Goal: Task Accomplishment & Management: Complete application form

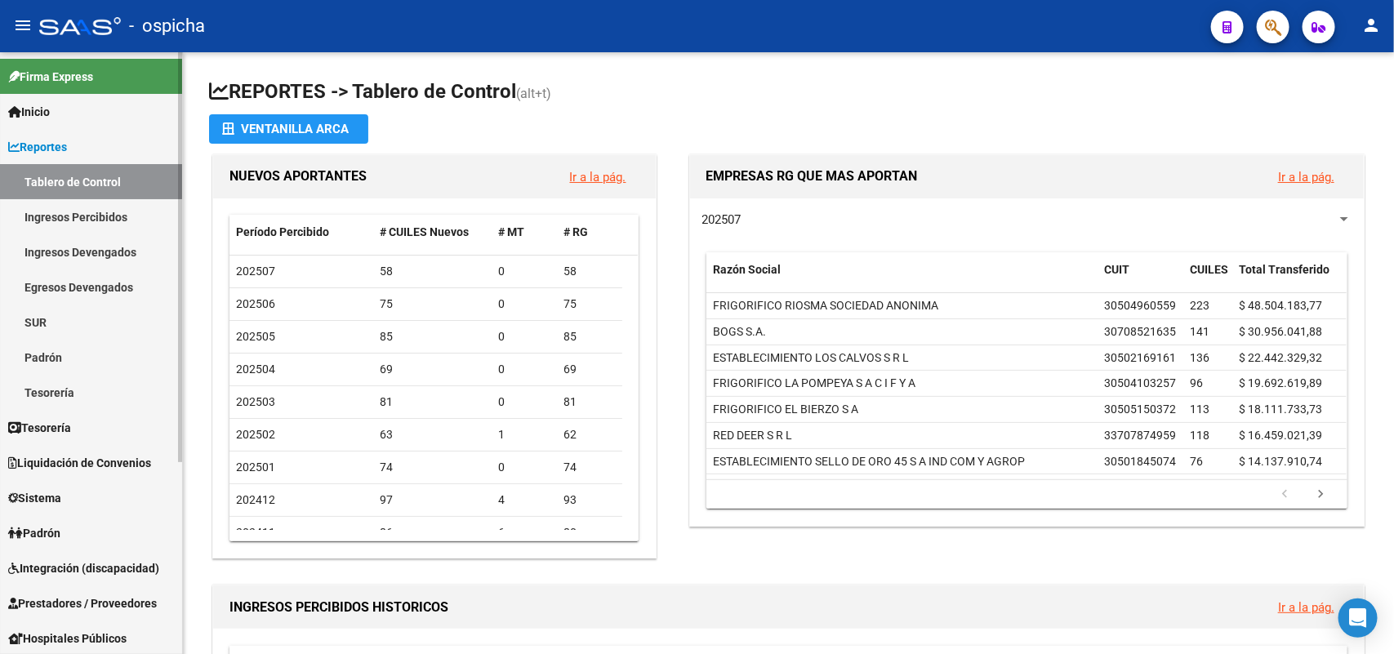
click at [54, 533] on span "Padrón" at bounding box center [34, 533] width 52 height 18
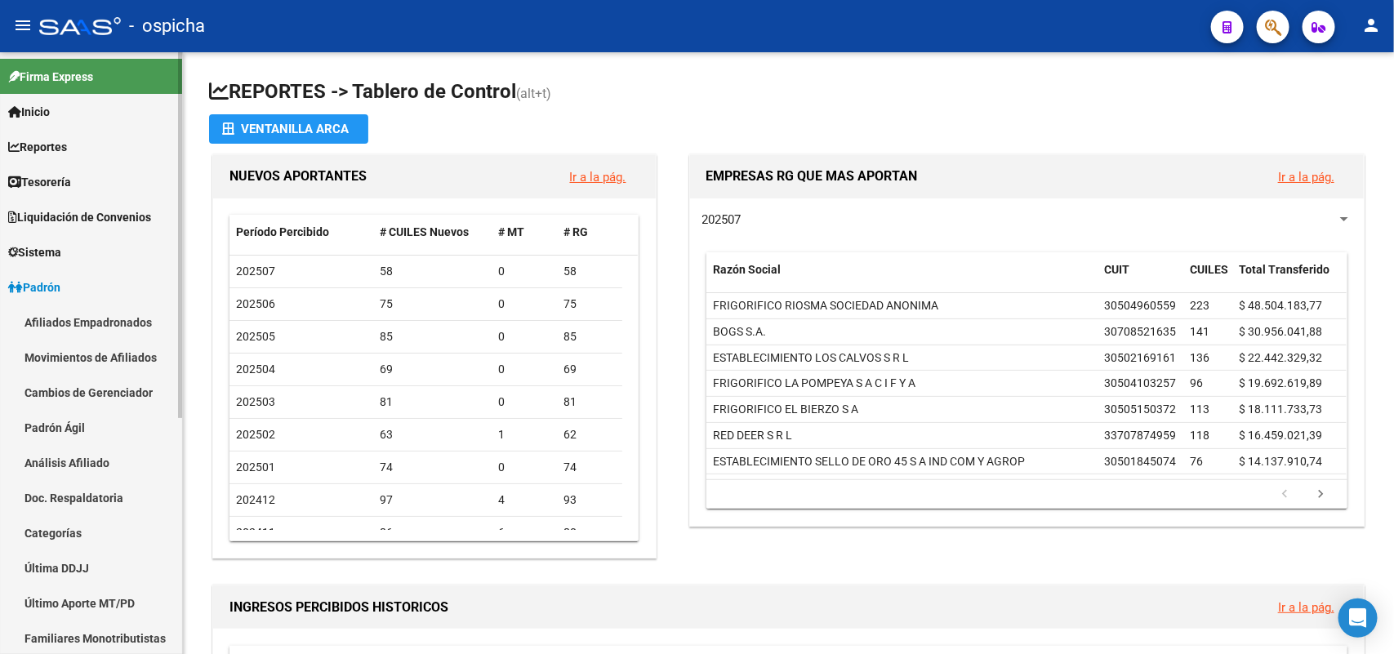
click at [82, 319] on link "Afiliados Empadronados" at bounding box center [91, 322] width 182 height 35
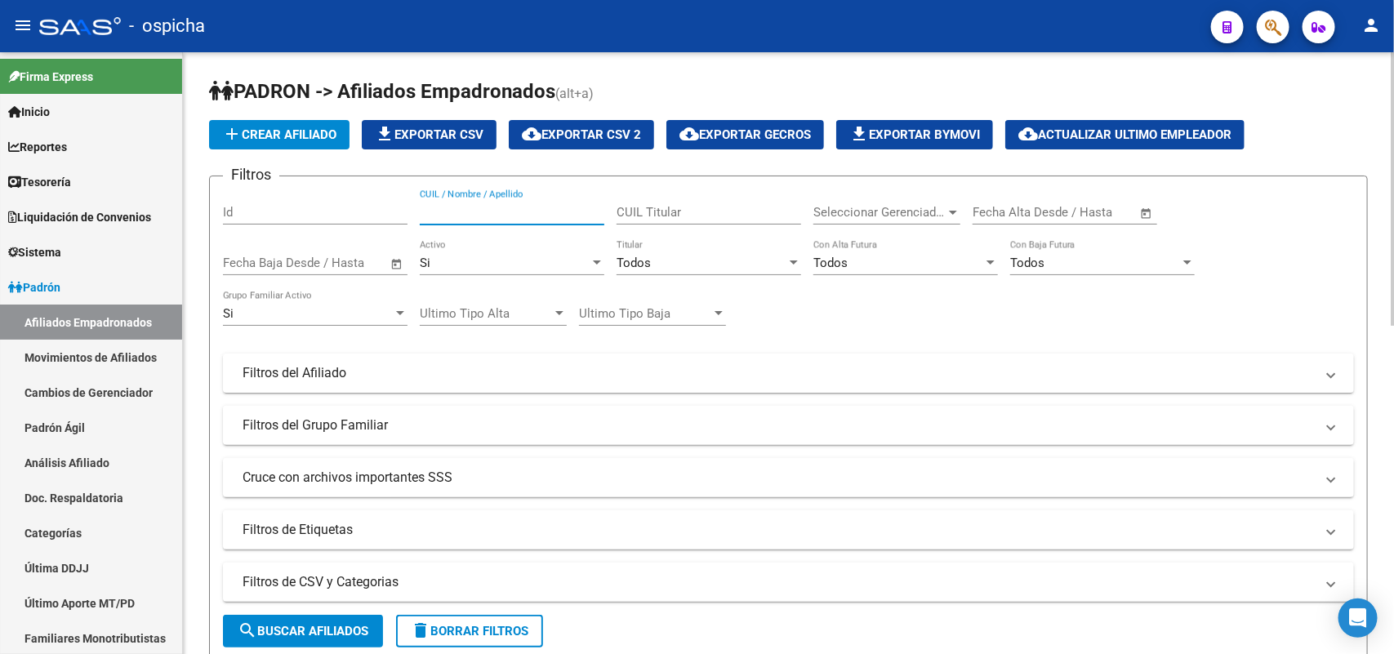
click at [508, 205] on input "CUIL / Nombre / Apellido" at bounding box center [512, 212] width 185 height 15
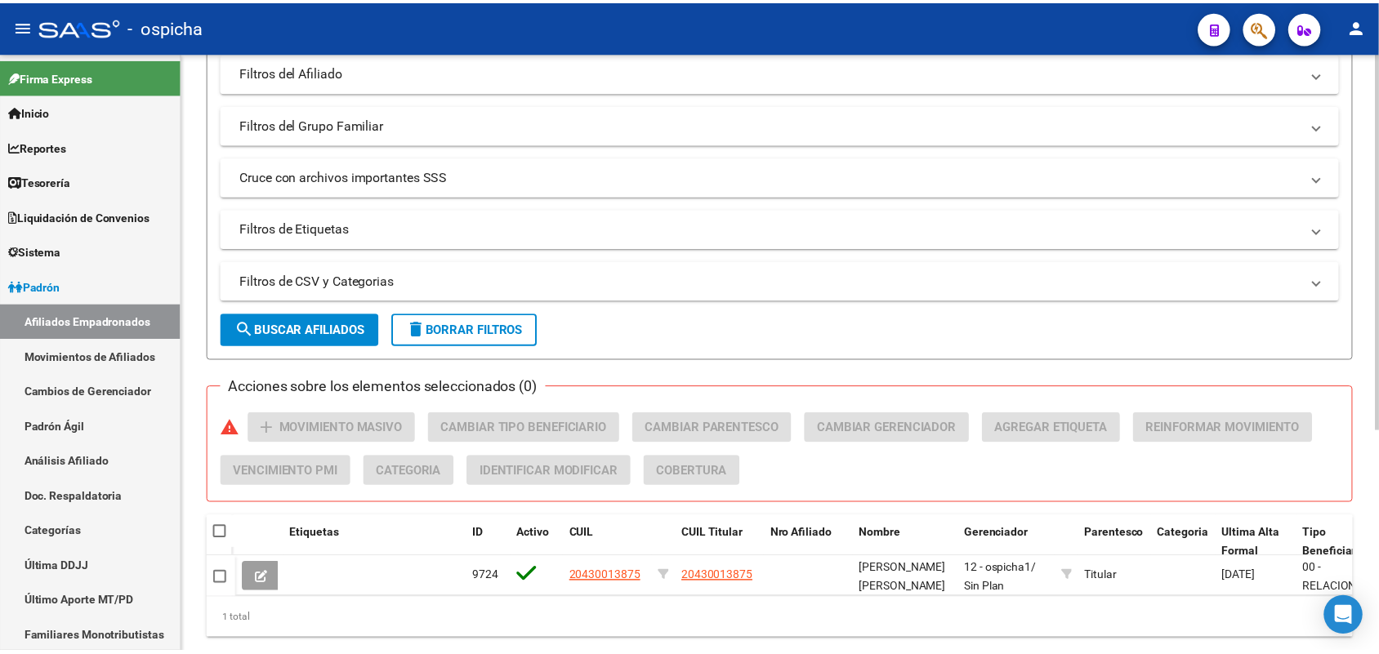
scroll to position [306, 0]
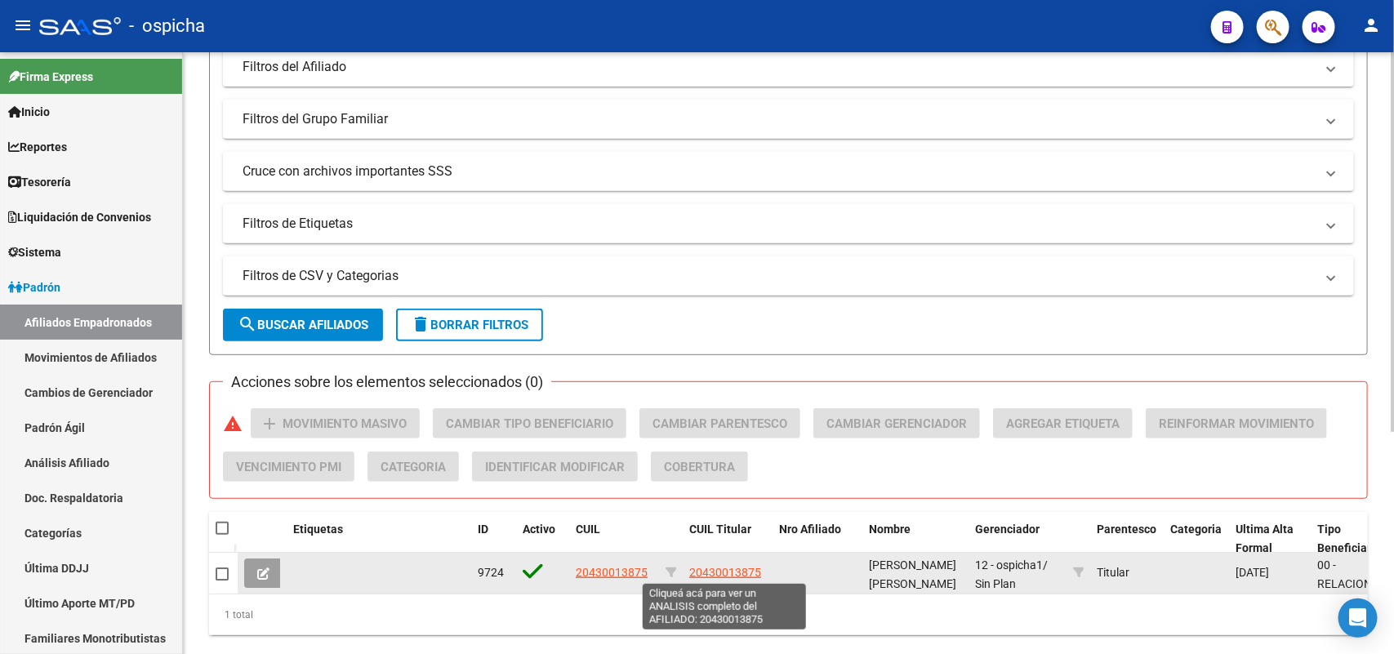
type input "20430013875"
click at [719, 572] on span "20430013875" at bounding box center [725, 572] width 72 height 13
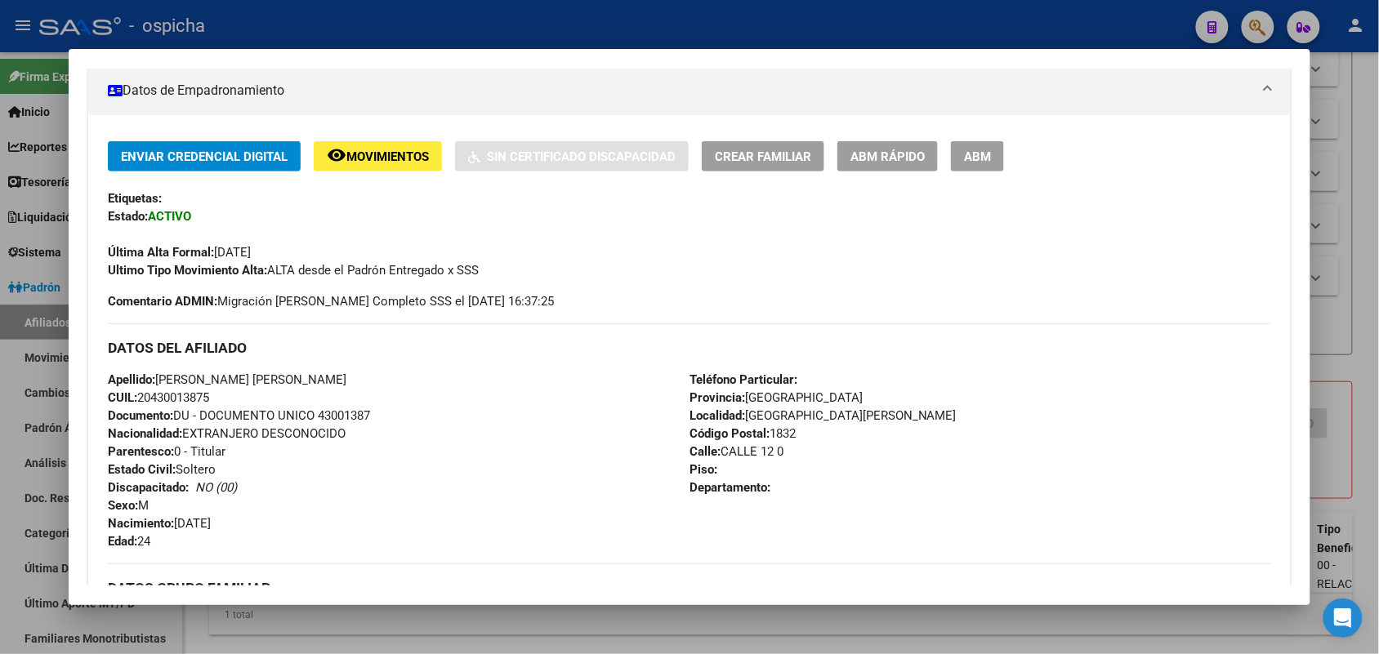
scroll to position [213, 0]
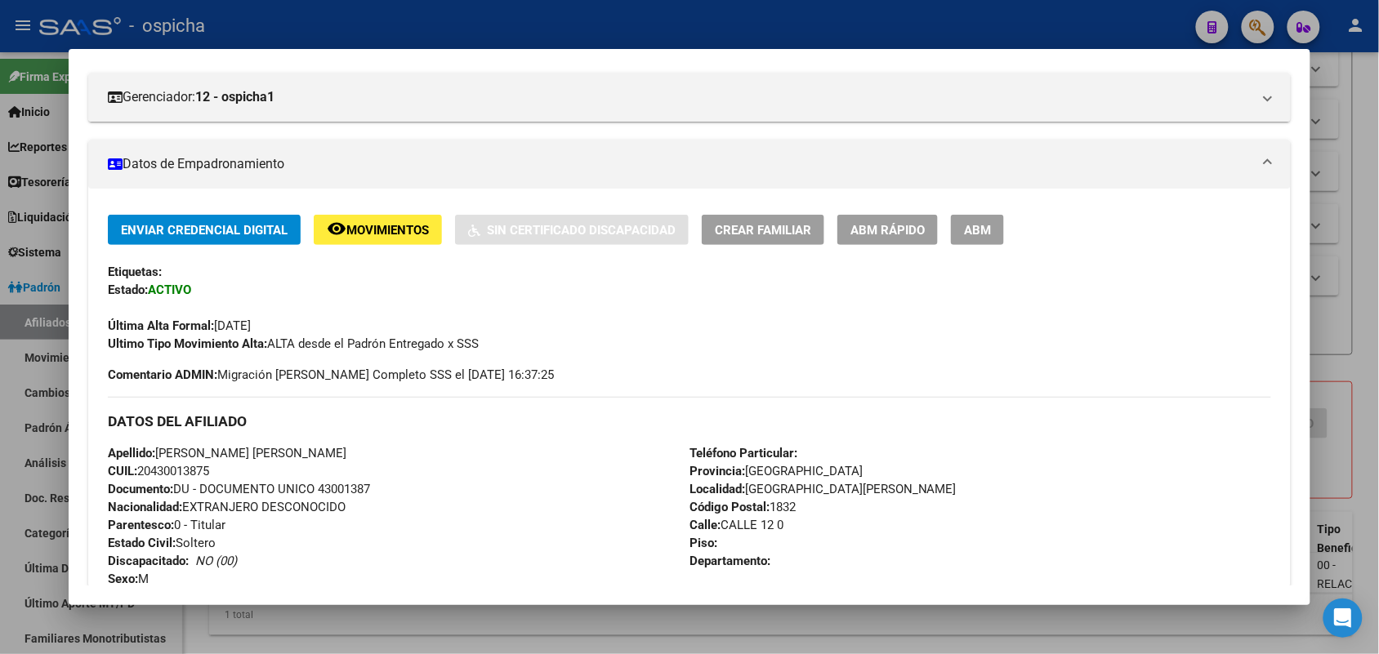
click at [984, 230] on span "ABM" at bounding box center [977, 230] width 27 height 15
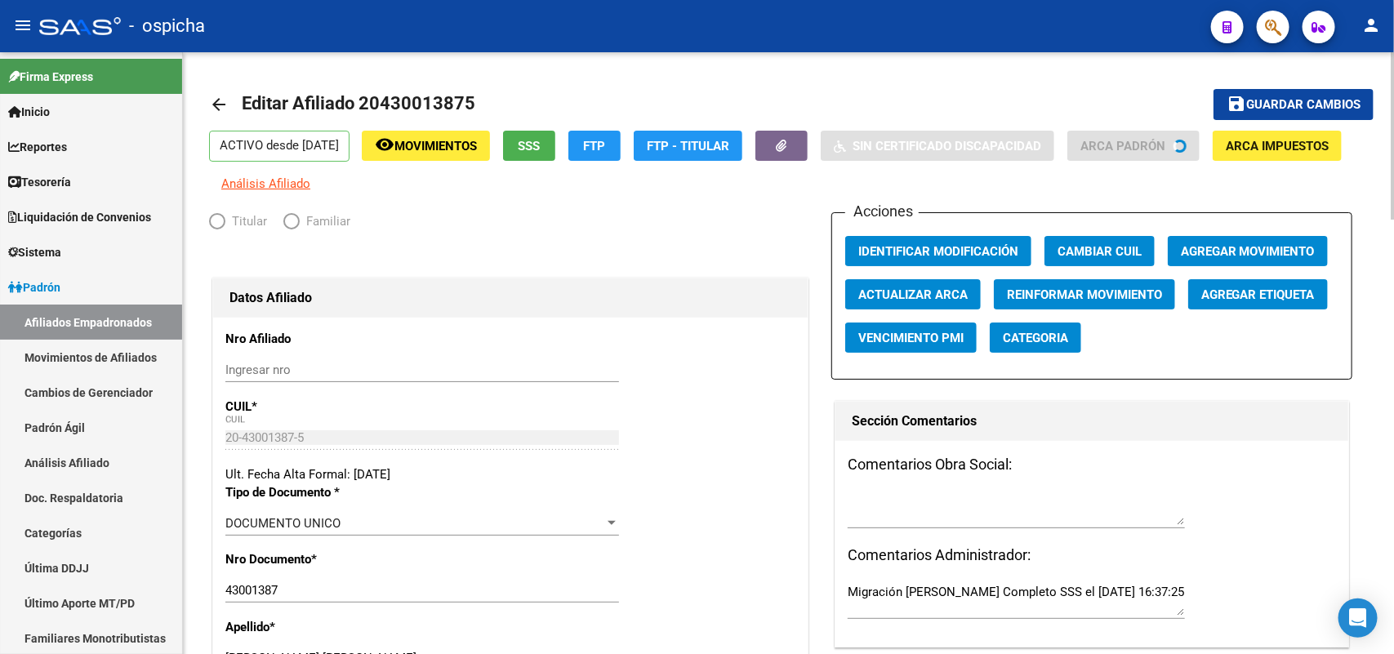
radio input "true"
type input "30-71108331-2"
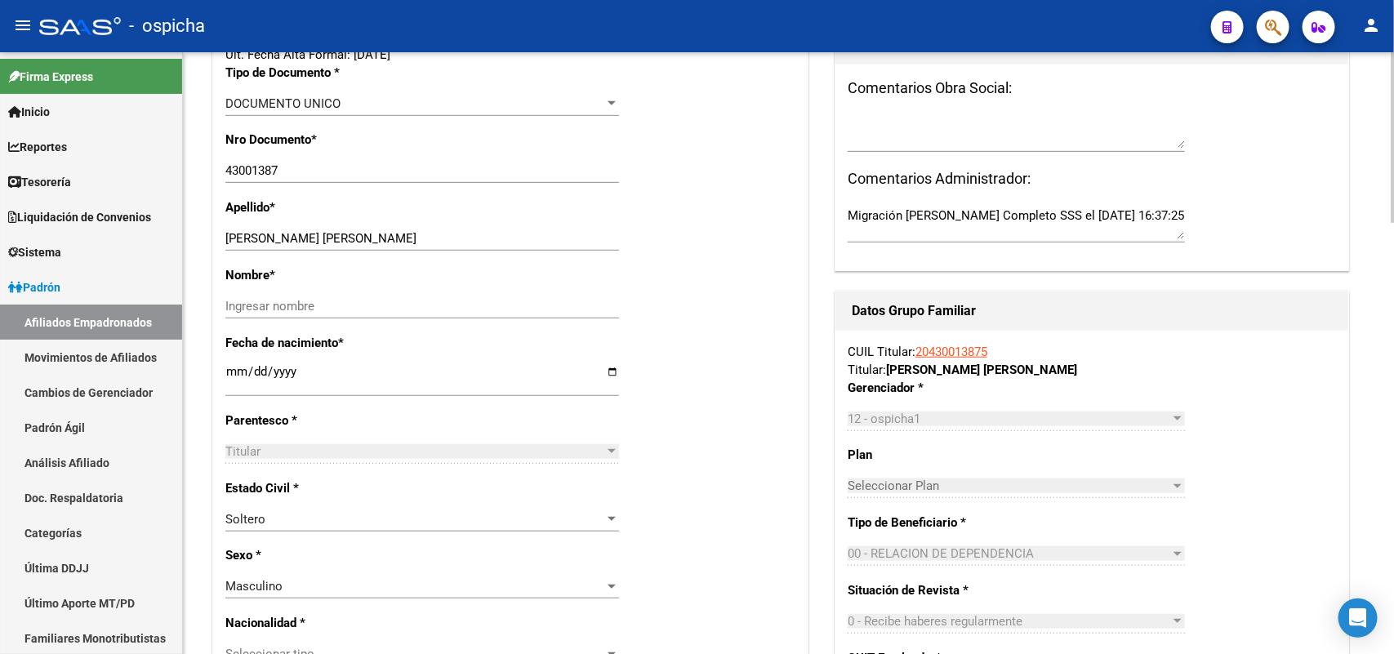
scroll to position [408, 0]
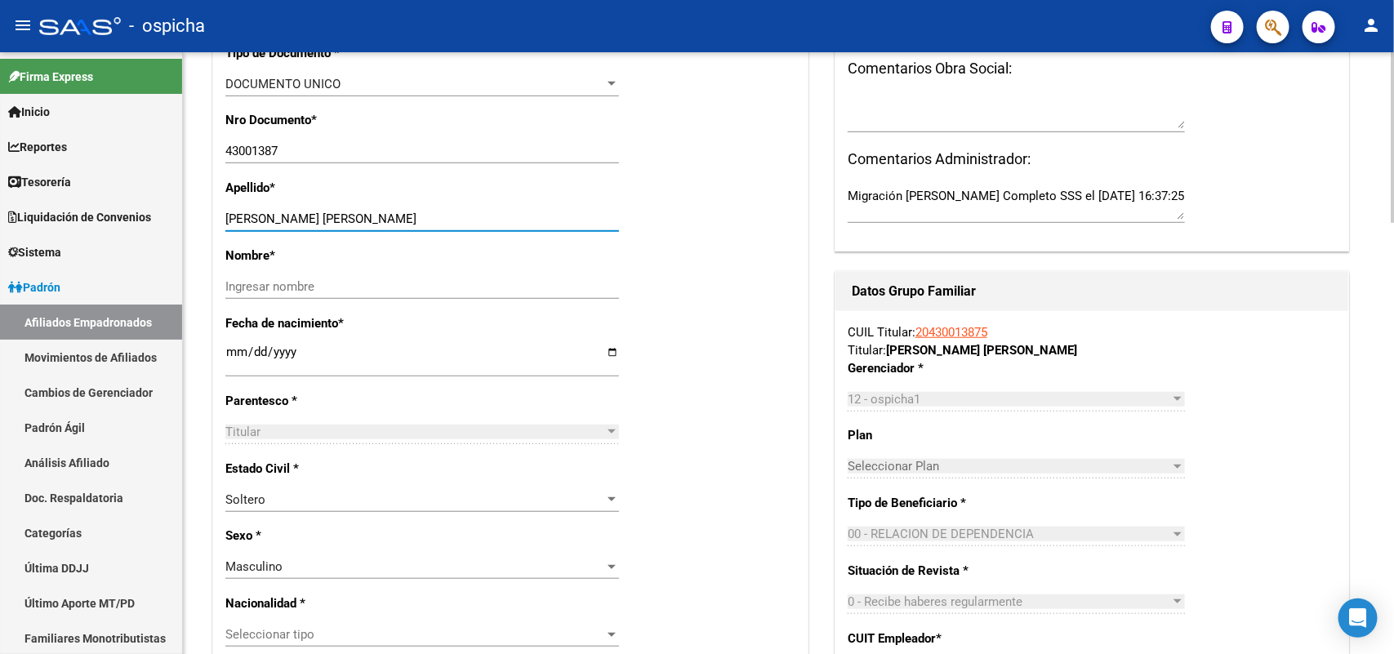
drag, startPoint x: 417, startPoint y: 217, endPoint x: 323, endPoint y: 219, distance: 93.1
click at [323, 219] on input "[PERSON_NAME] [PERSON_NAME]" at bounding box center [422, 219] width 394 height 15
type input "[PERSON_NAME]"
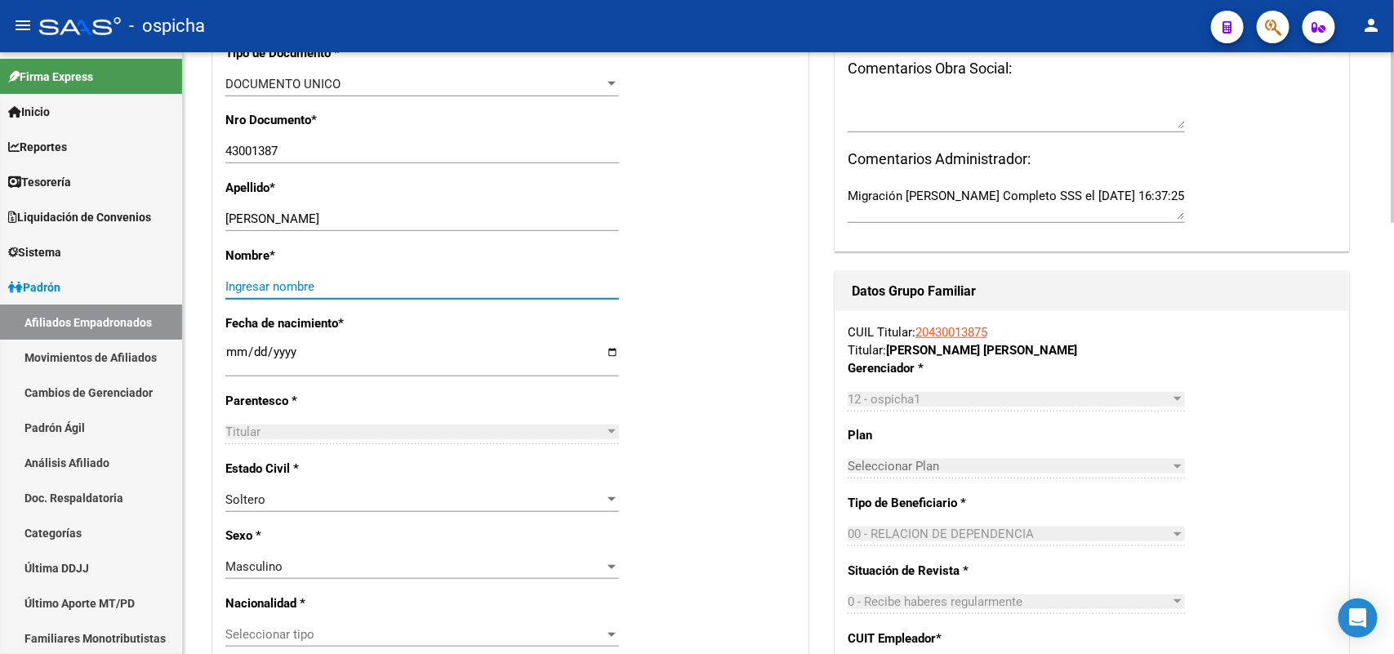
click at [253, 283] on input "Ingresar nombre" at bounding box center [422, 286] width 394 height 15
paste input "[PERSON_NAME]"
type input "[PERSON_NAME]"
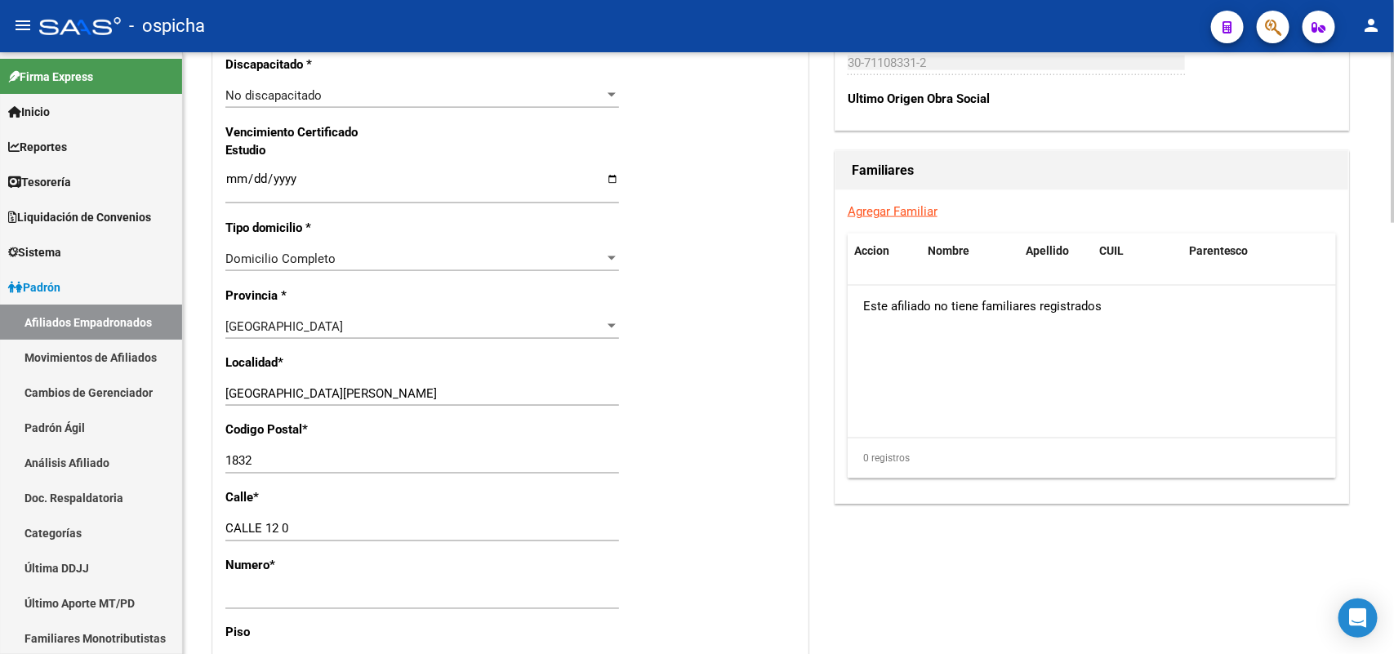
scroll to position [1021, 0]
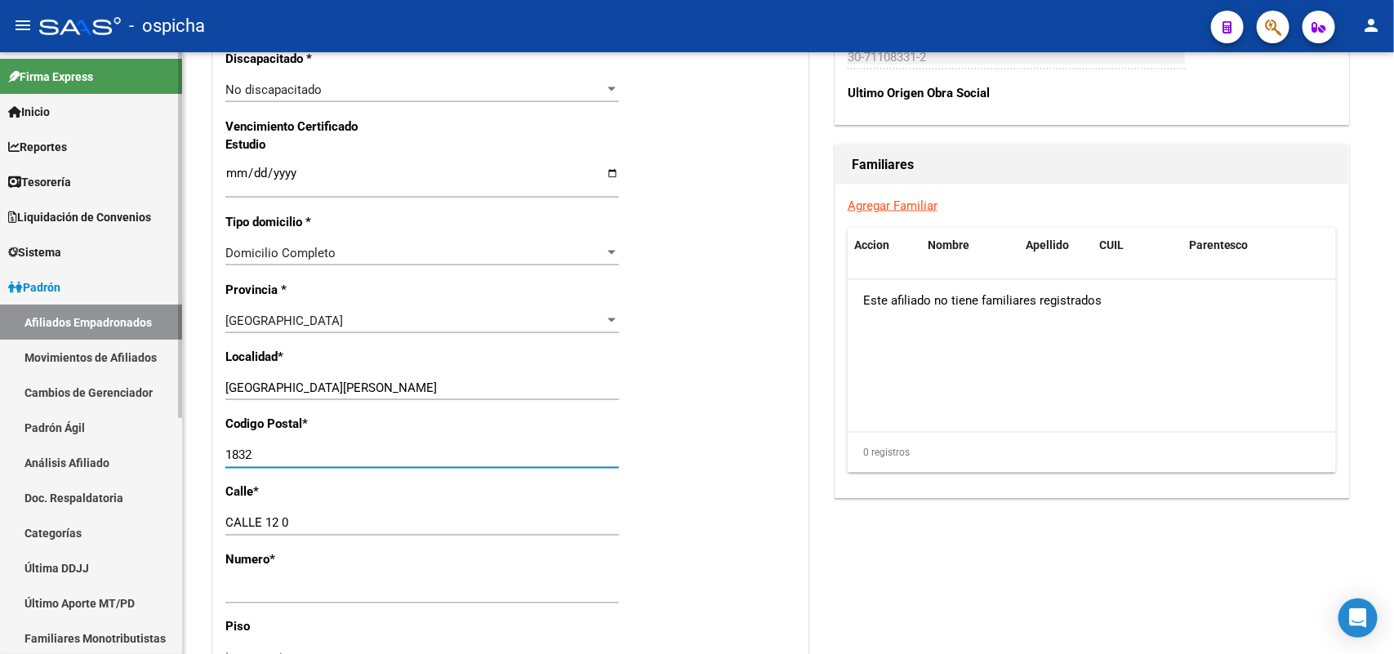
drag, startPoint x: 272, startPoint y: 454, endPoint x: 135, endPoint y: 450, distance: 137.3
click at [135, 450] on mat-sidenav-container "Firma Express Inicio Calendario SSS Instructivos Contacto OS Reportes Tablero d…" at bounding box center [697, 353] width 1394 height 602
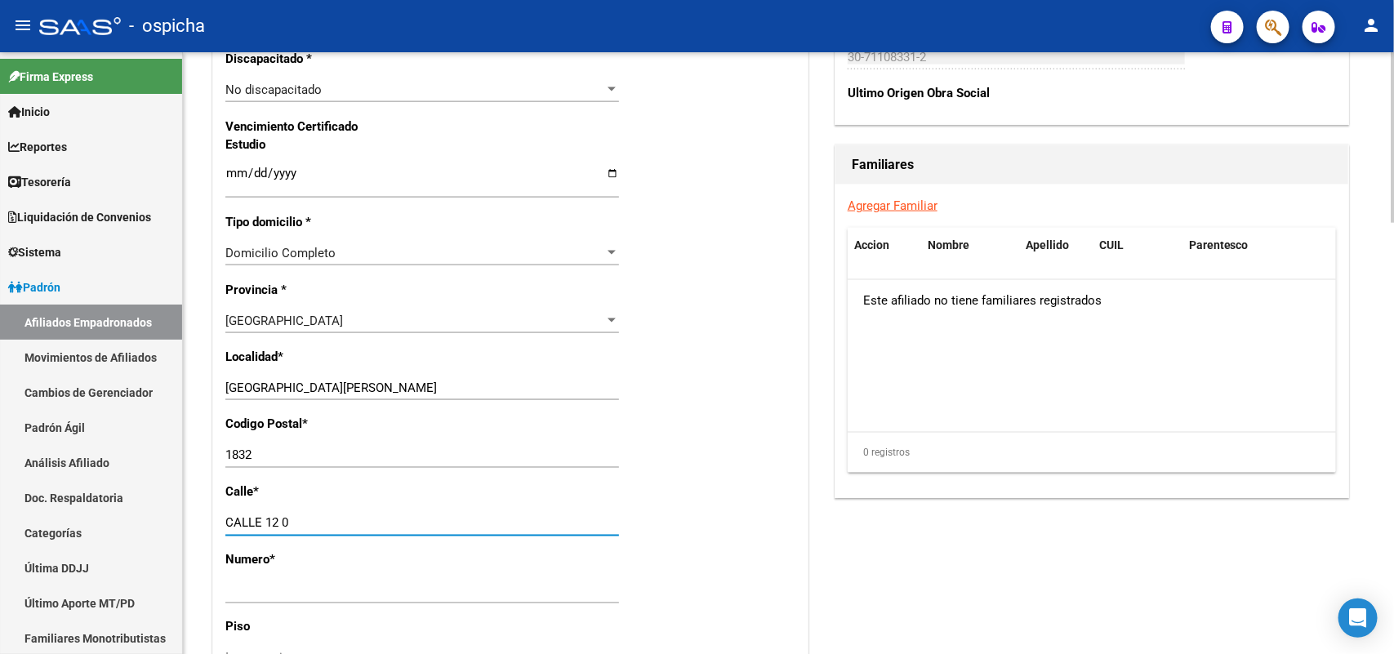
drag, startPoint x: 333, startPoint y: 529, endPoint x: 272, endPoint y: 528, distance: 61.3
click at [263, 525] on input "CALLE 12 0" at bounding box center [422, 523] width 394 height 15
type input "CALLE 13"
type input "s"
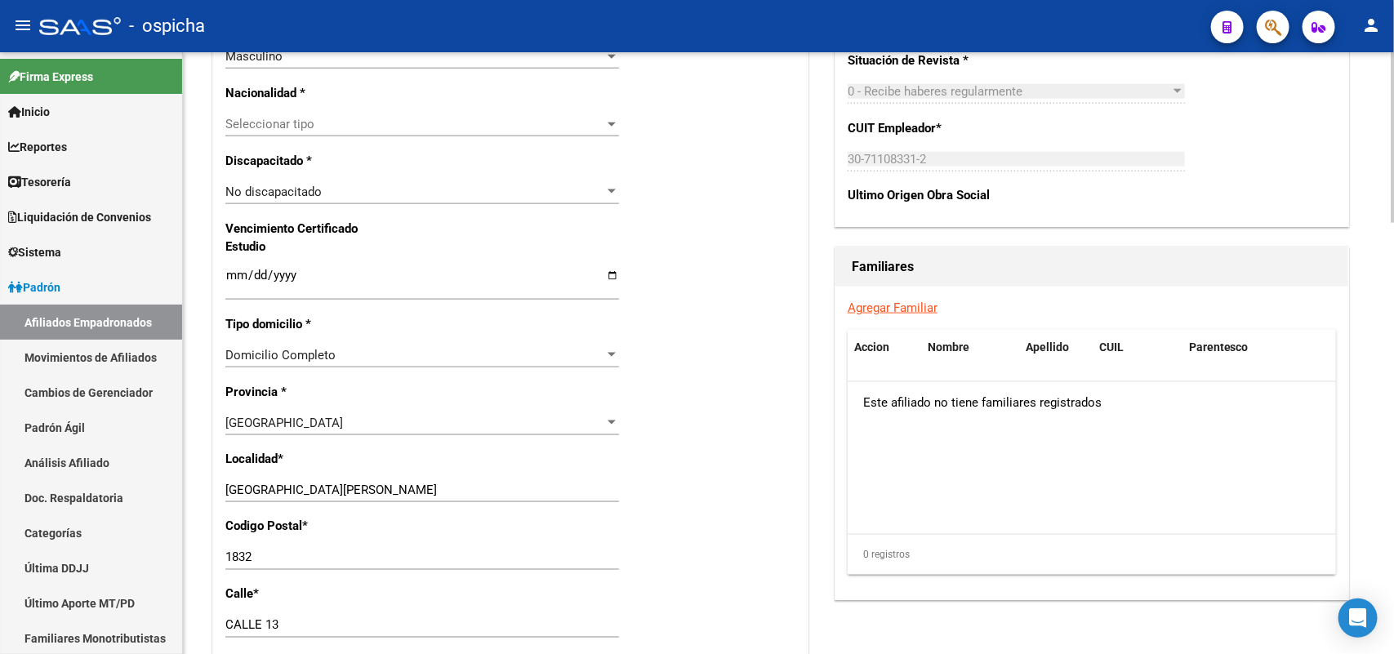
type input "S/N"
click at [885, 500] on datatable-body "Este afiliado no tiene familiares registrados" at bounding box center [1092, 458] width 488 height 152
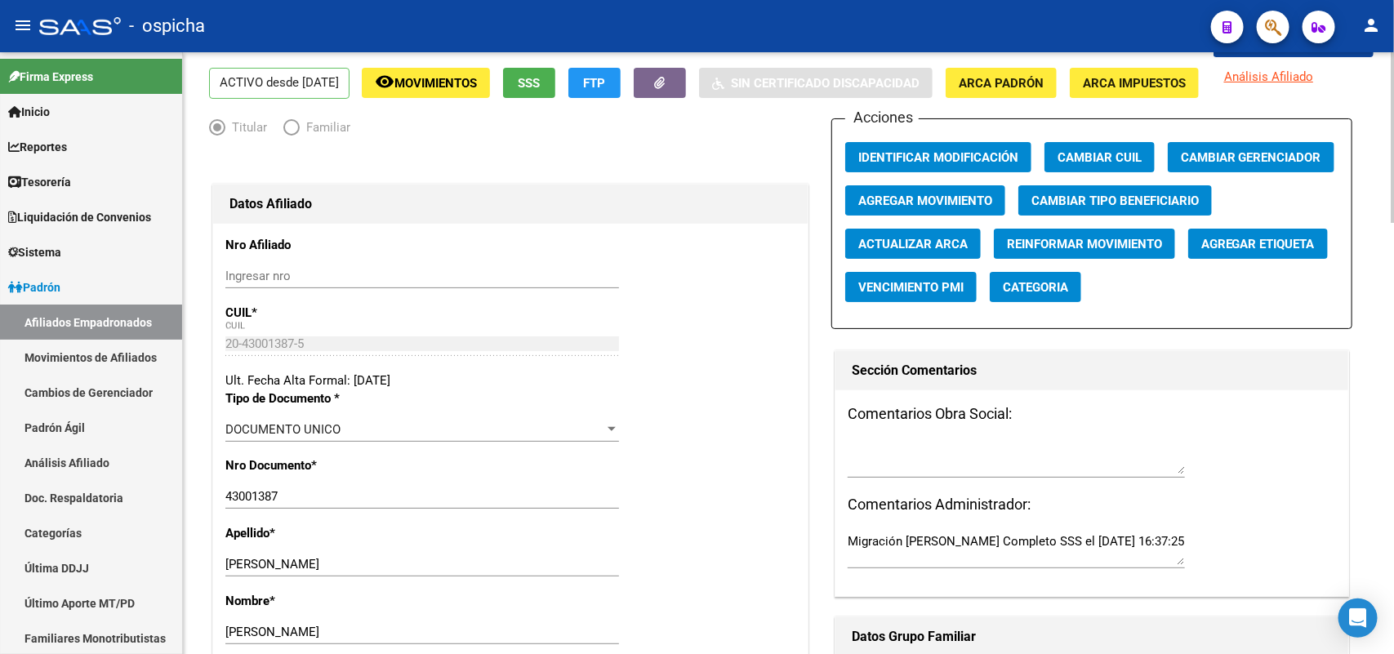
scroll to position [0, 0]
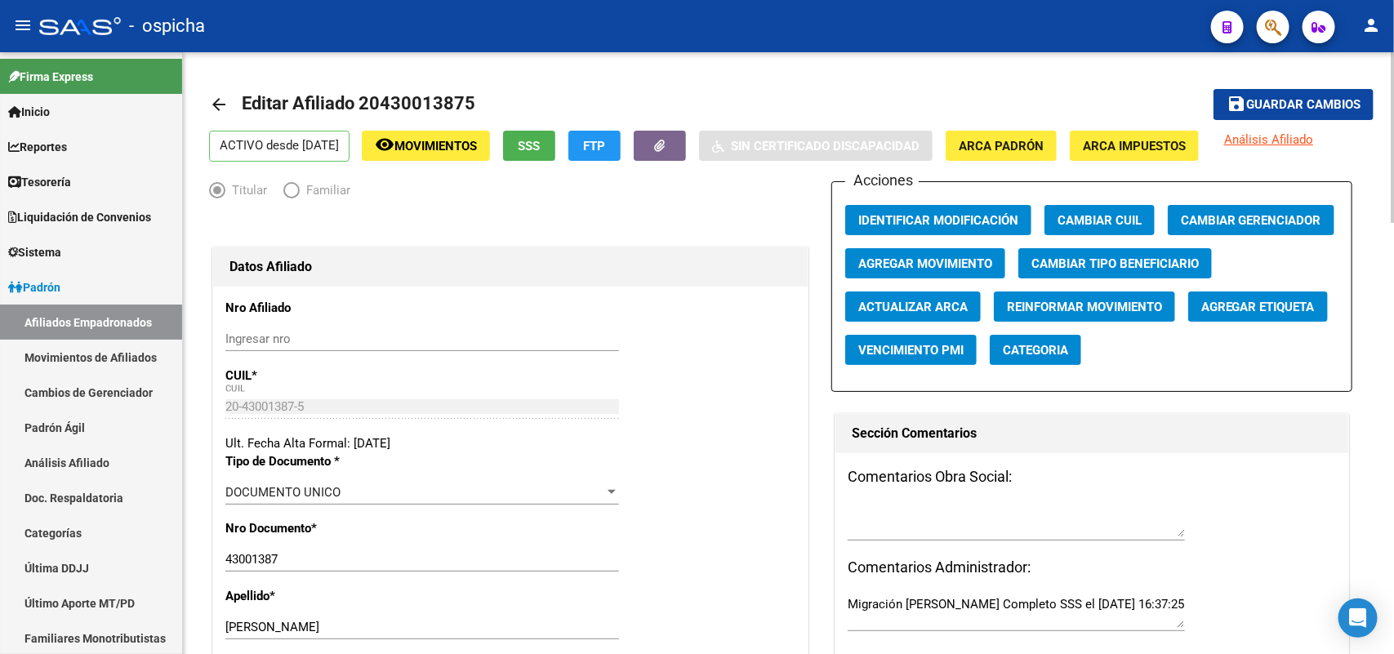
click at [1317, 106] on span "Guardar cambios" at bounding box center [1303, 105] width 114 height 15
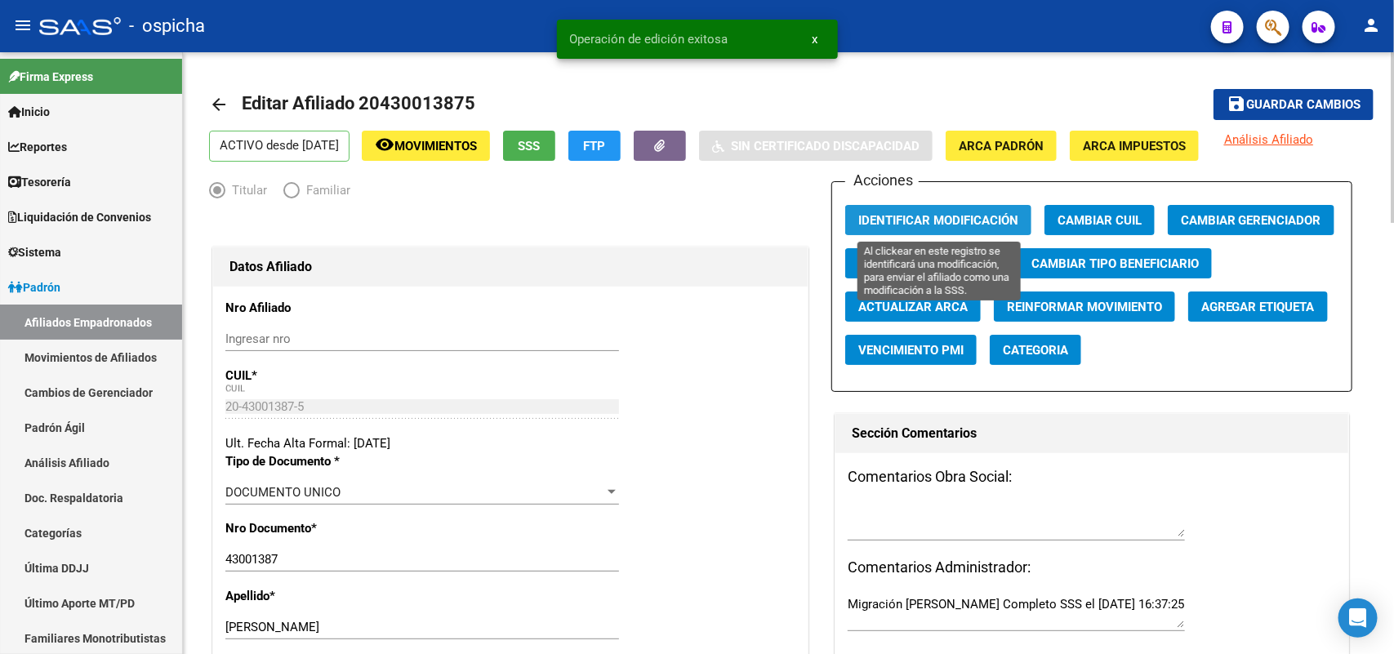
click at [887, 222] on span "Identificar Modificación" at bounding box center [938, 220] width 160 height 15
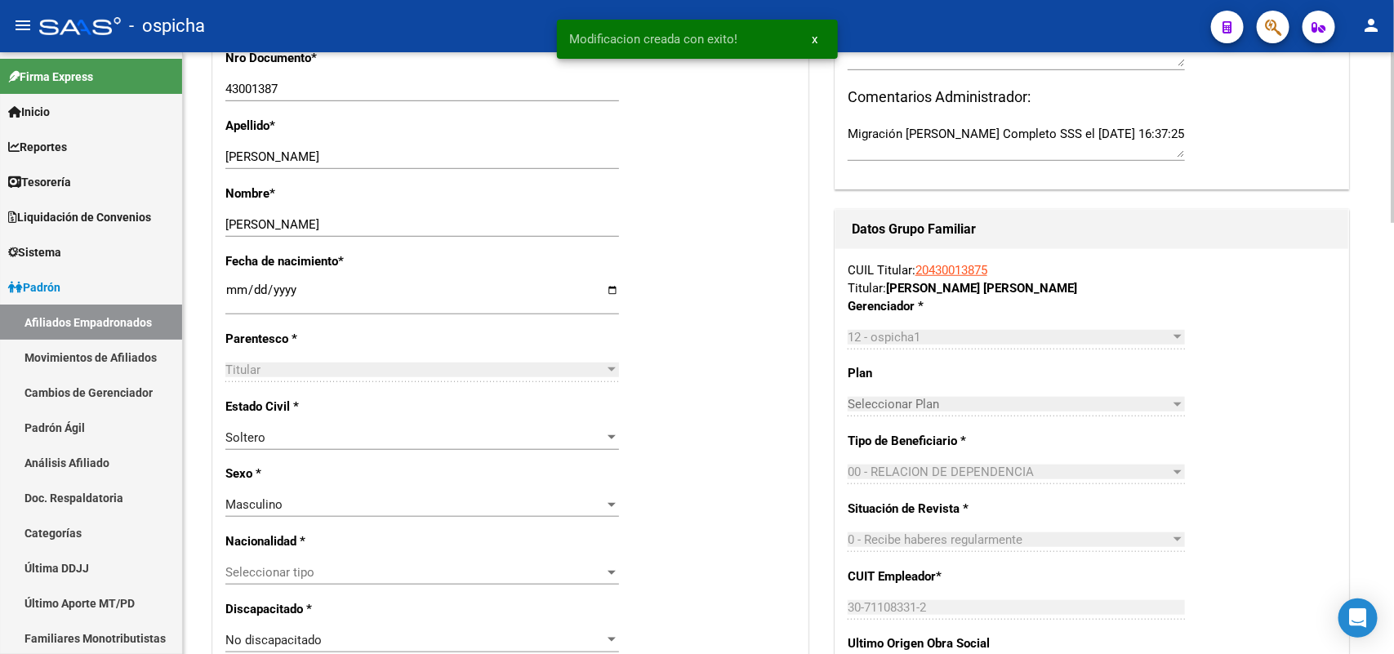
scroll to position [817, 0]
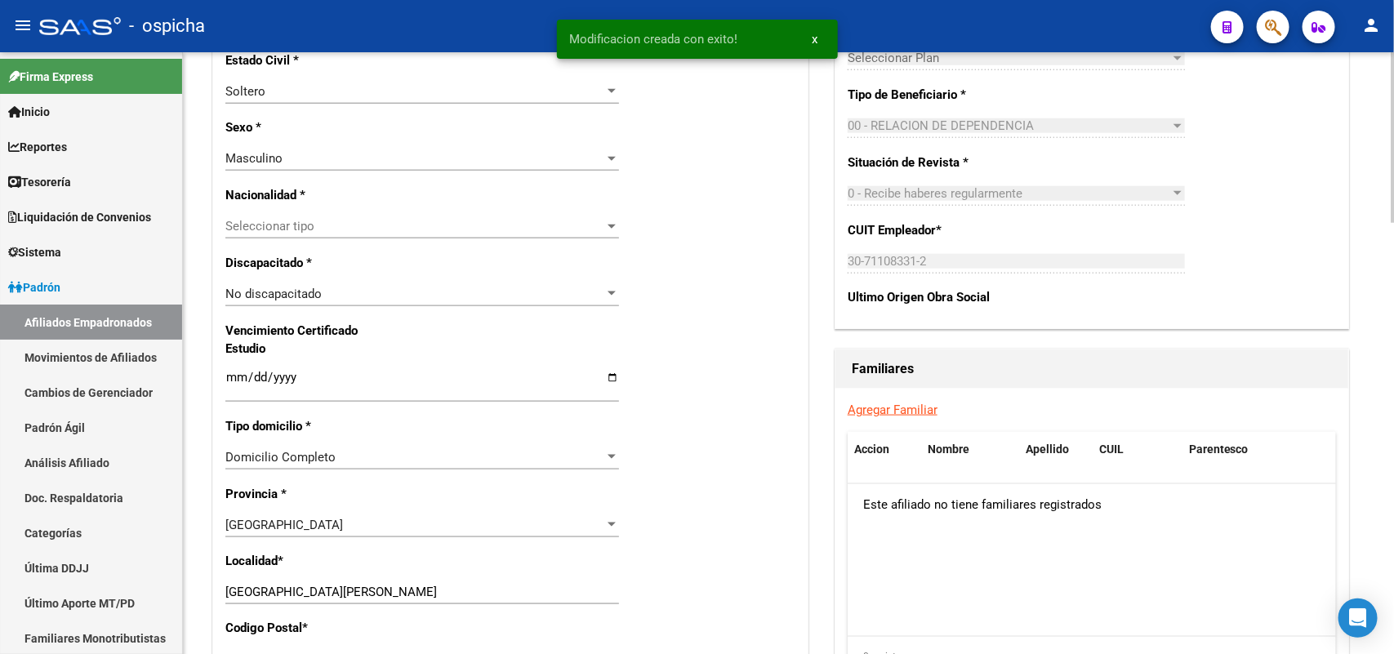
click at [911, 413] on link "Agregar Familiar" at bounding box center [893, 410] width 90 height 15
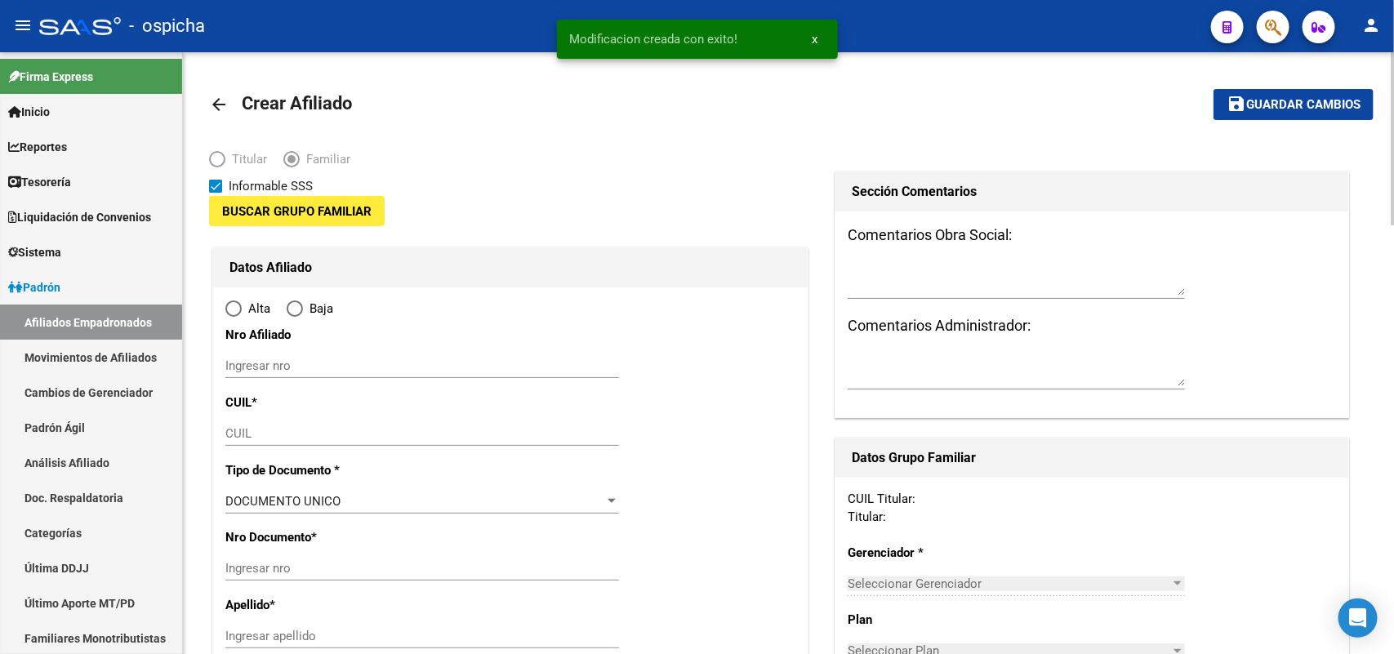
type input "30-71108331-2"
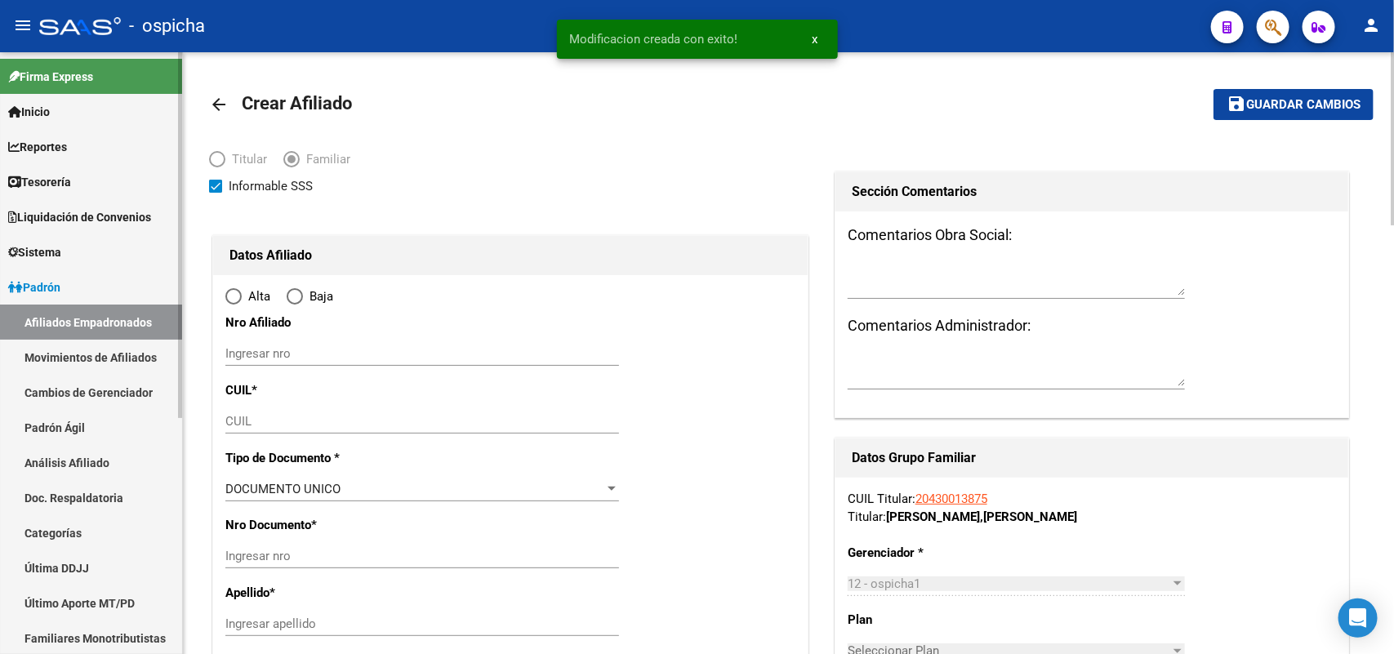
type input "[GEOGRAPHIC_DATA][PERSON_NAME]"
type input "1832"
type input "CALLE 13"
type input "S/N"
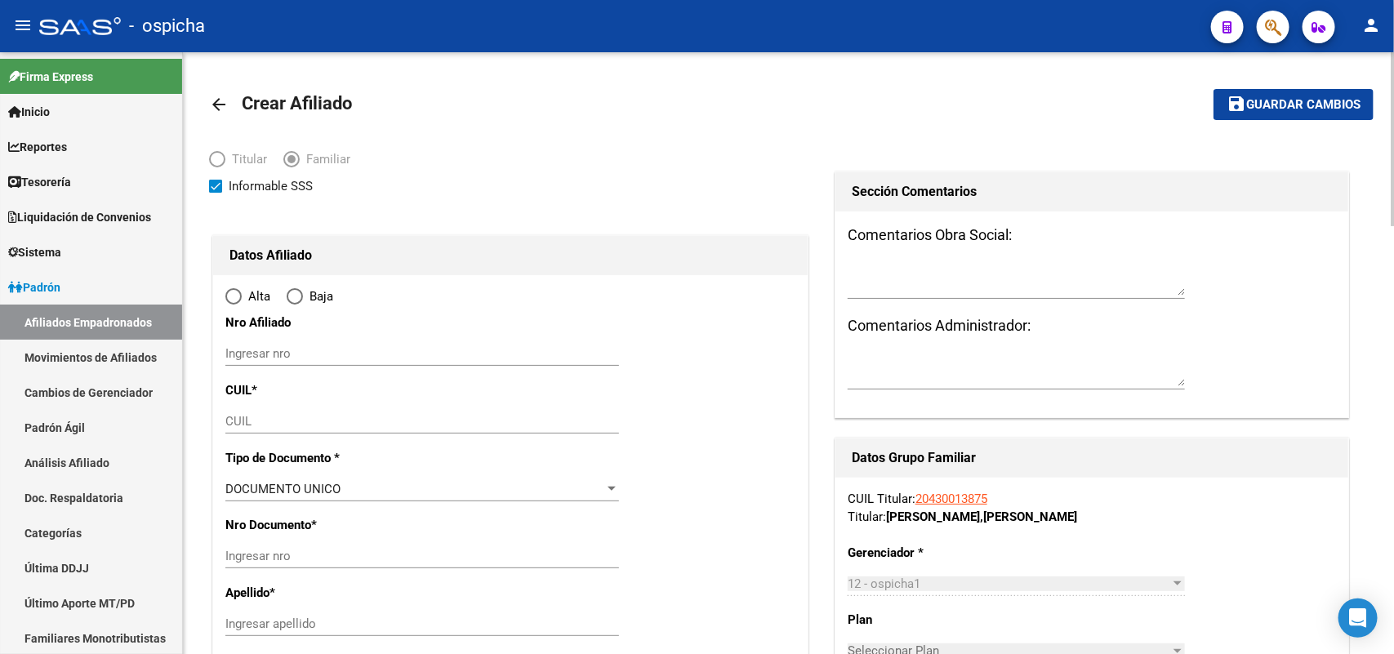
radio input "true"
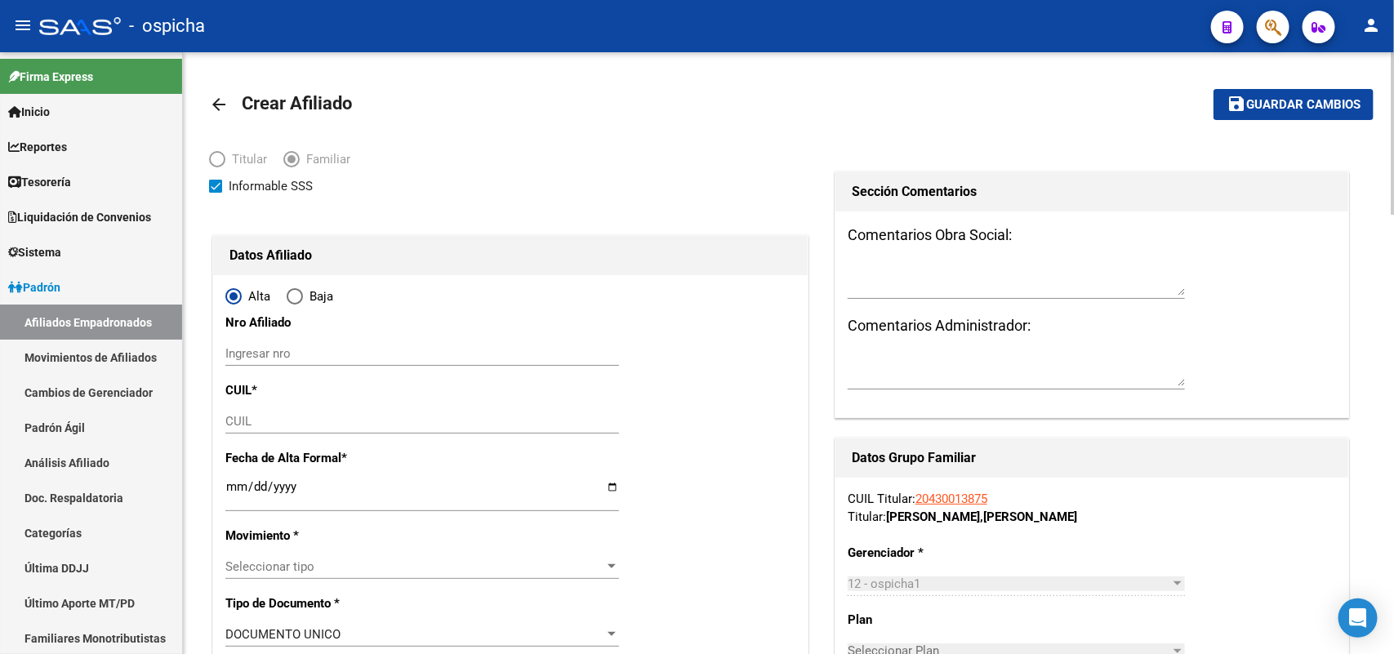
type input "30-71108331-2"
click at [259, 353] on input "Ingresar nro" at bounding box center [422, 353] width 394 height 15
click at [259, 353] on input "20582496081" at bounding box center [422, 353] width 394 height 15
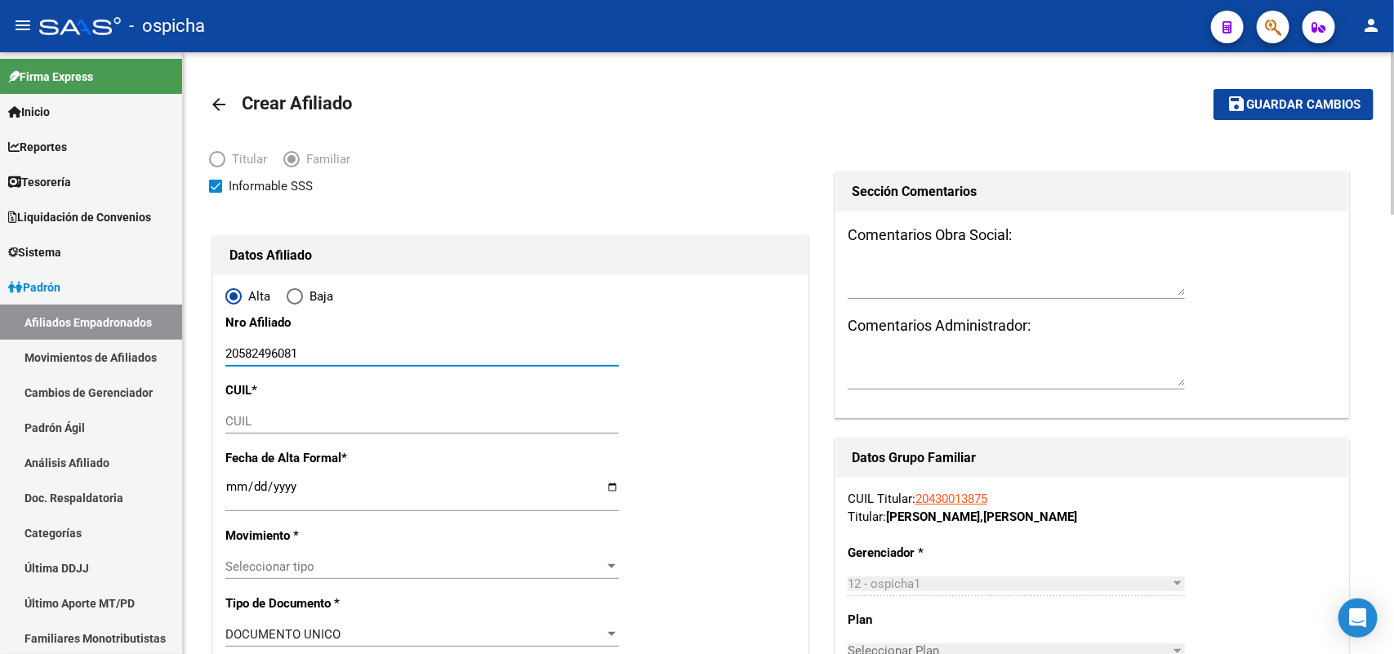
type input "20582496081"
click at [238, 426] on input "CUIL" at bounding box center [422, 421] width 394 height 15
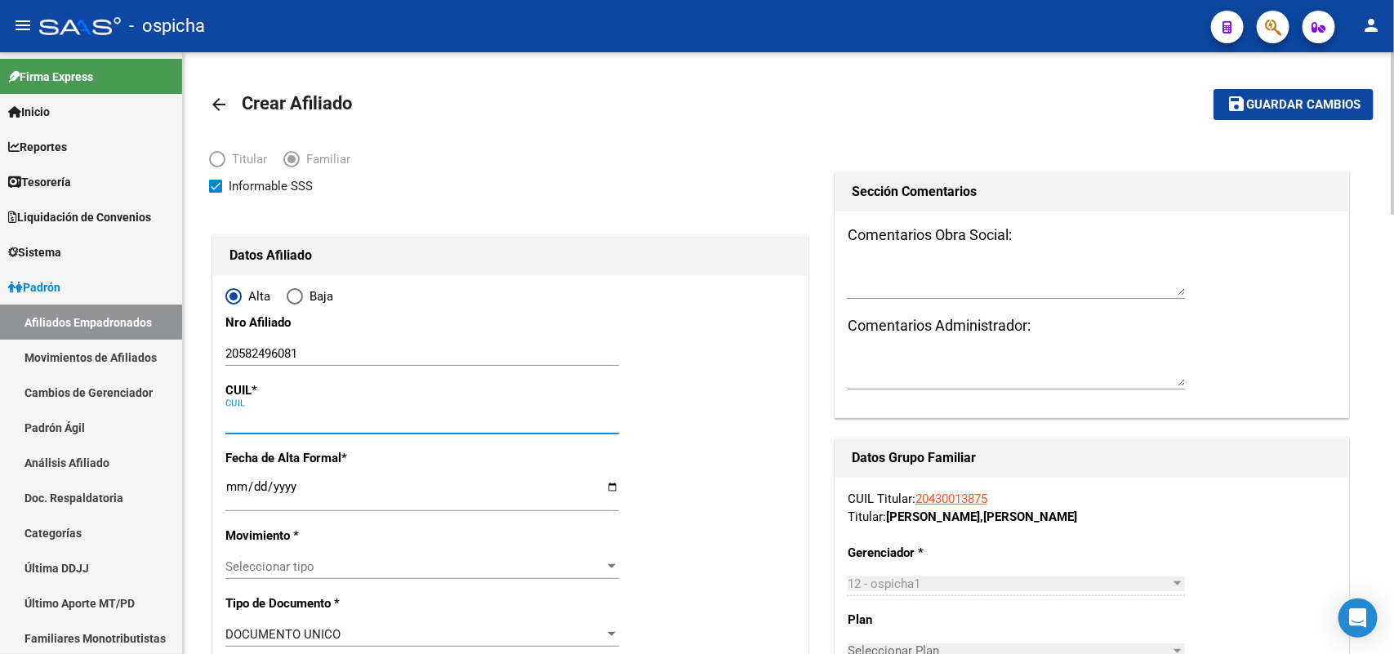
paste input "20-58249608-1"
type input "20-58249608-1"
type input "58249608"
type input "[PERSON_NAME]"
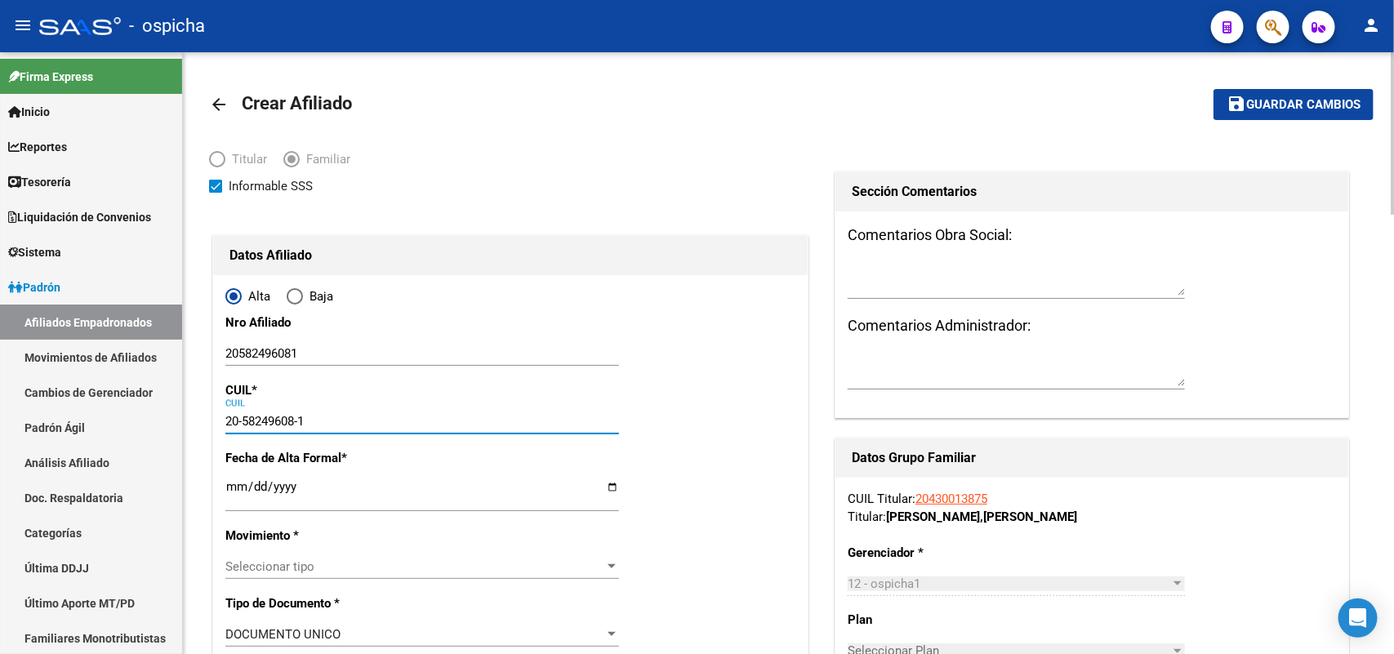
type input "[DATE]"
type input "[GEOGRAPHIC_DATA][PERSON_NAME]"
type input "[PERSON_NAME]"
type input "2686"
type input "20-58249608-1"
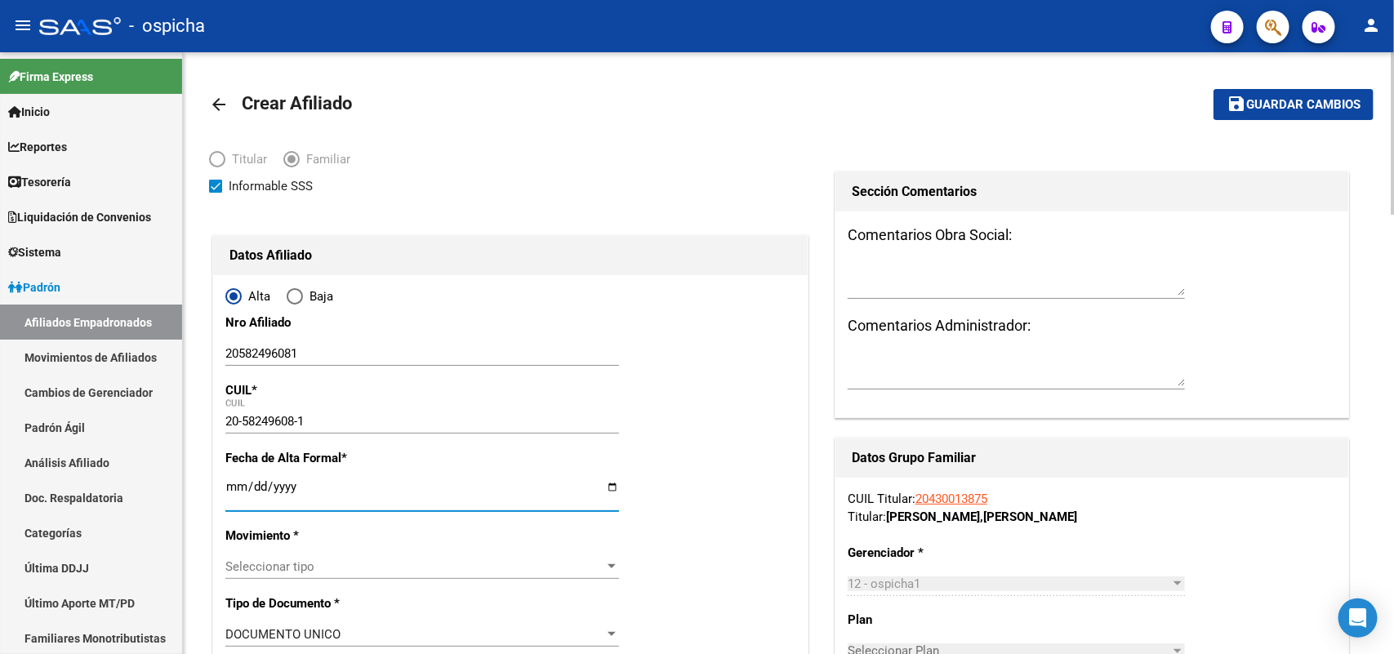
click at [235, 488] on input "Ingresar fecha" at bounding box center [422, 493] width 394 height 26
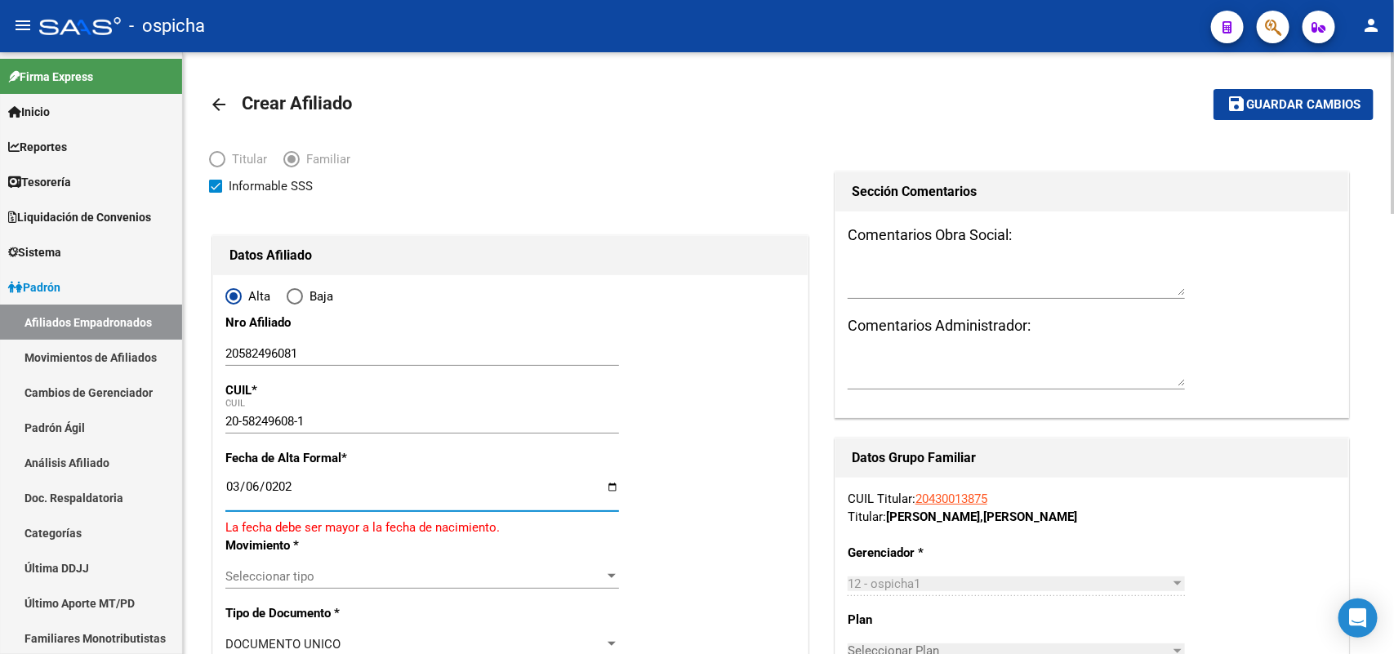
type input "[DATE]"
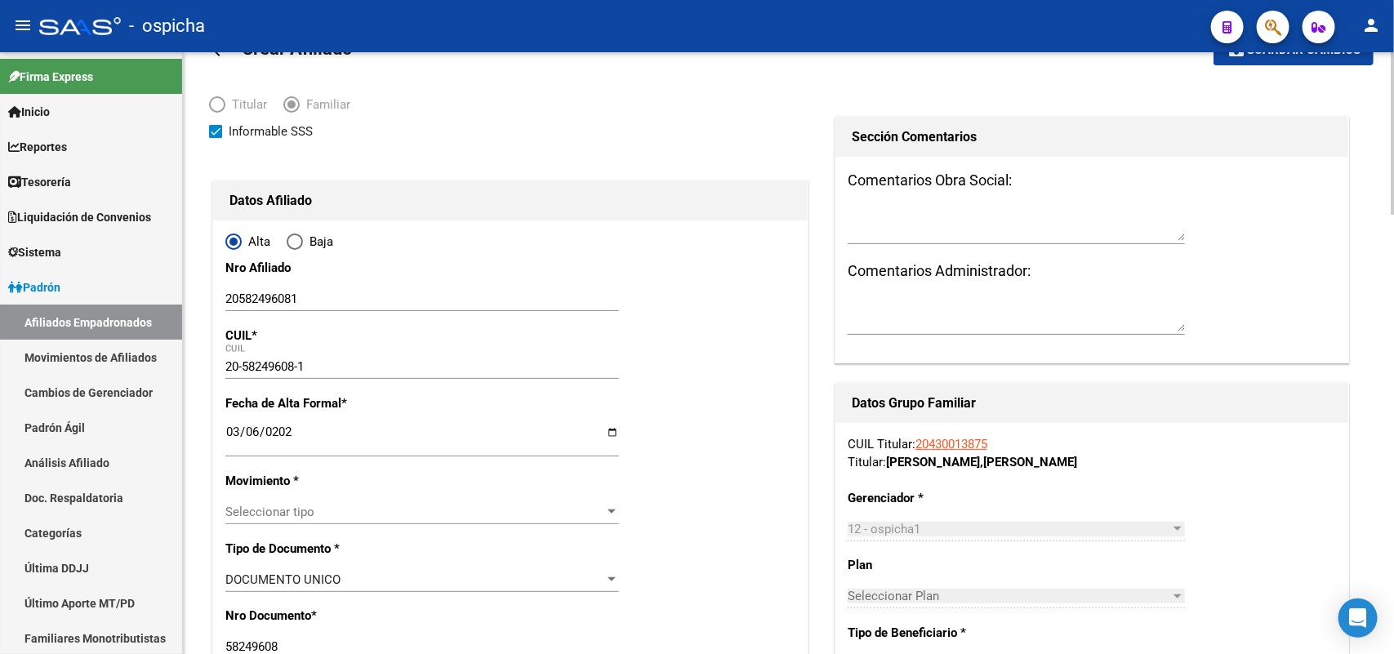
scroll to position [102, 0]
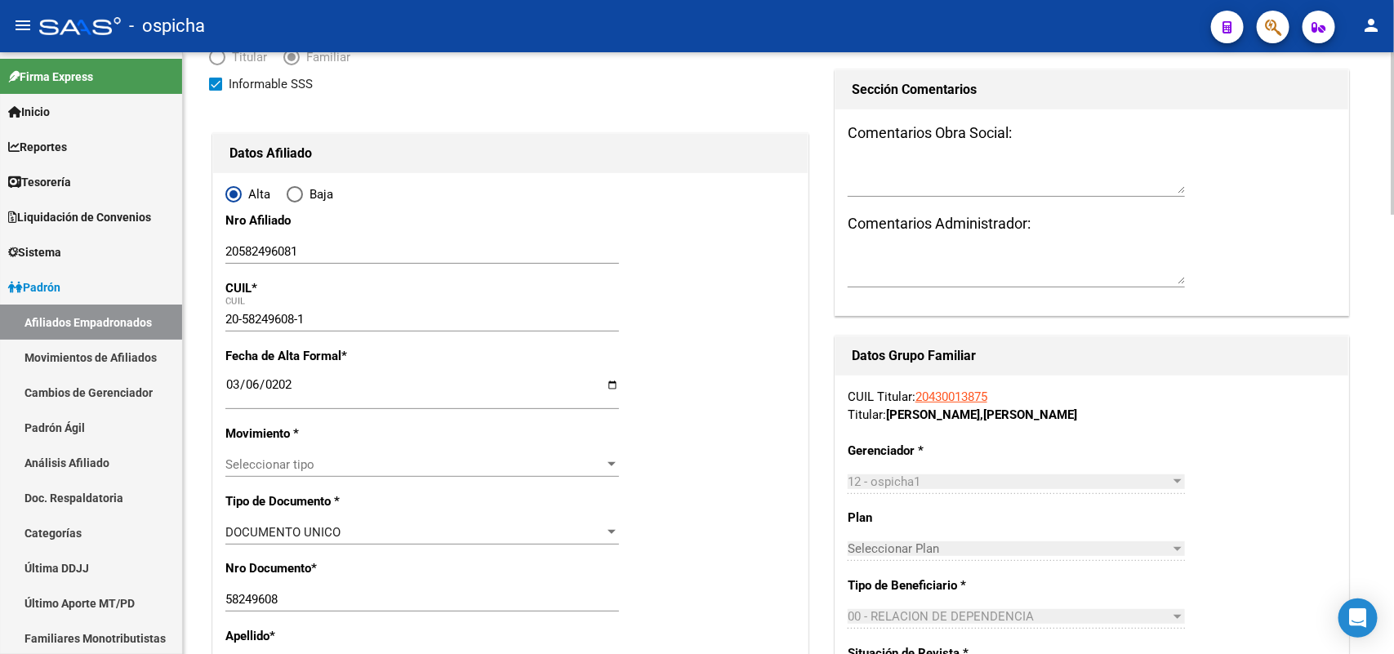
click at [247, 478] on div "Seleccionar tipo Seleccionar tipo" at bounding box center [422, 472] width 394 height 40
click at [253, 461] on span "Seleccionar tipo" at bounding box center [414, 464] width 379 height 15
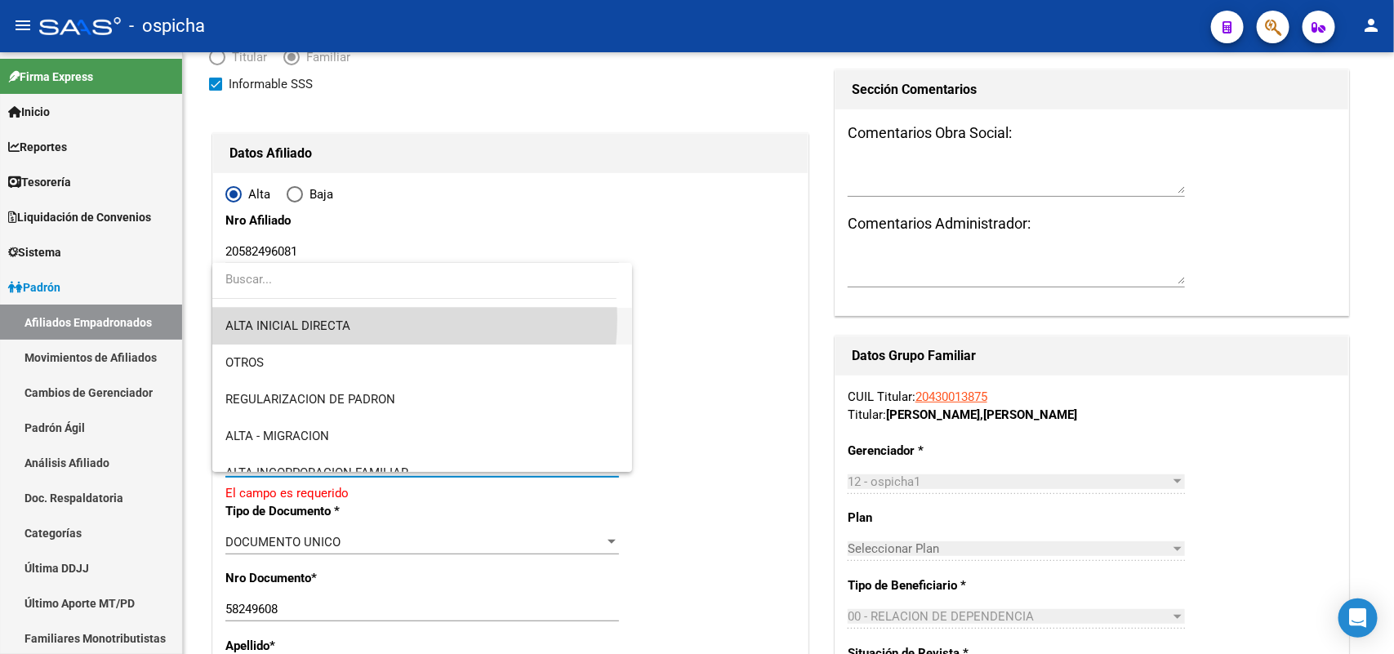
click at [351, 319] on span "ALTA INICIAL DIRECTA" at bounding box center [421, 326] width 393 height 37
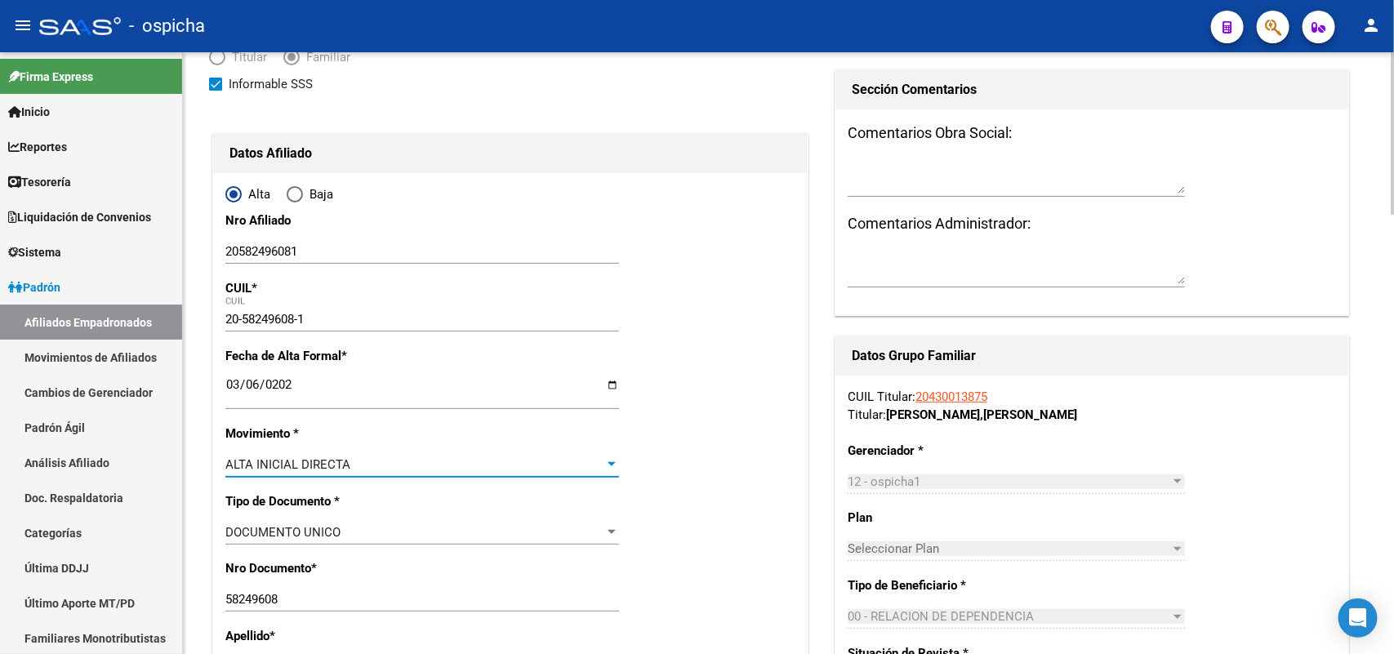
click at [352, 467] on div "ALTA INICIAL DIRECTA" at bounding box center [414, 464] width 379 height 15
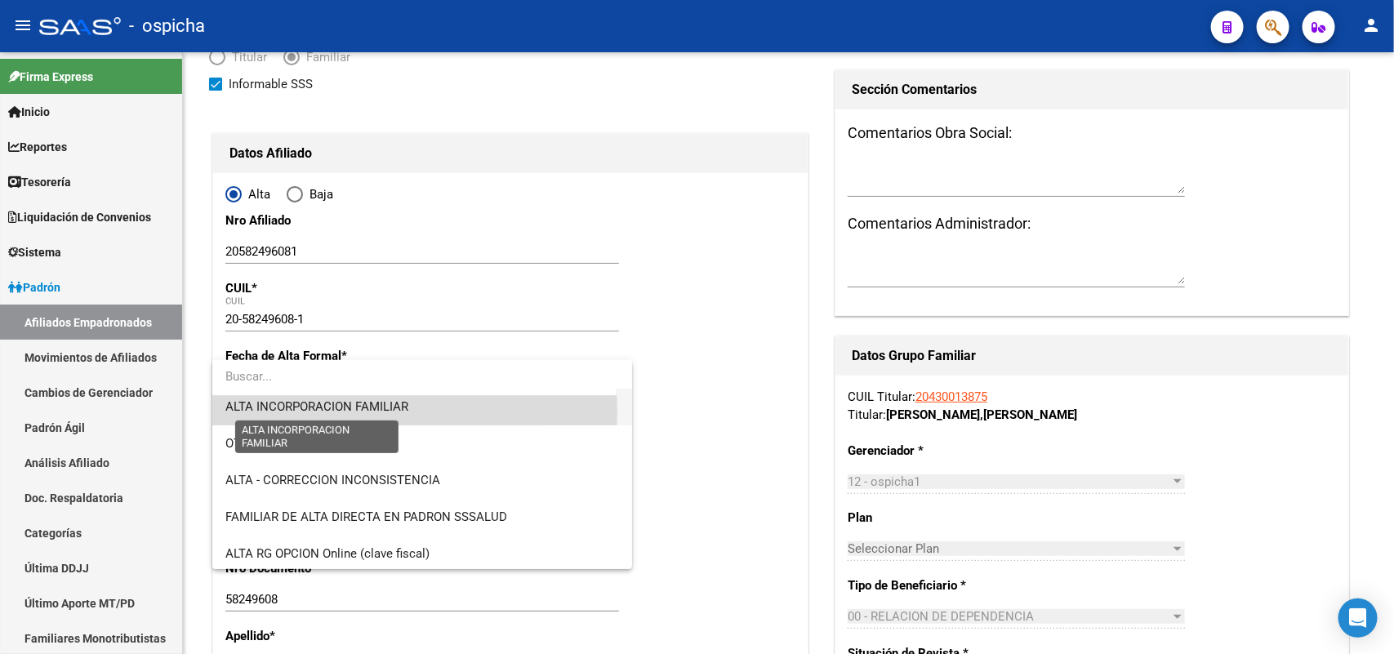
click at [372, 411] on span "ALTA INCORPORACION FAMILIAR" at bounding box center [316, 406] width 183 height 15
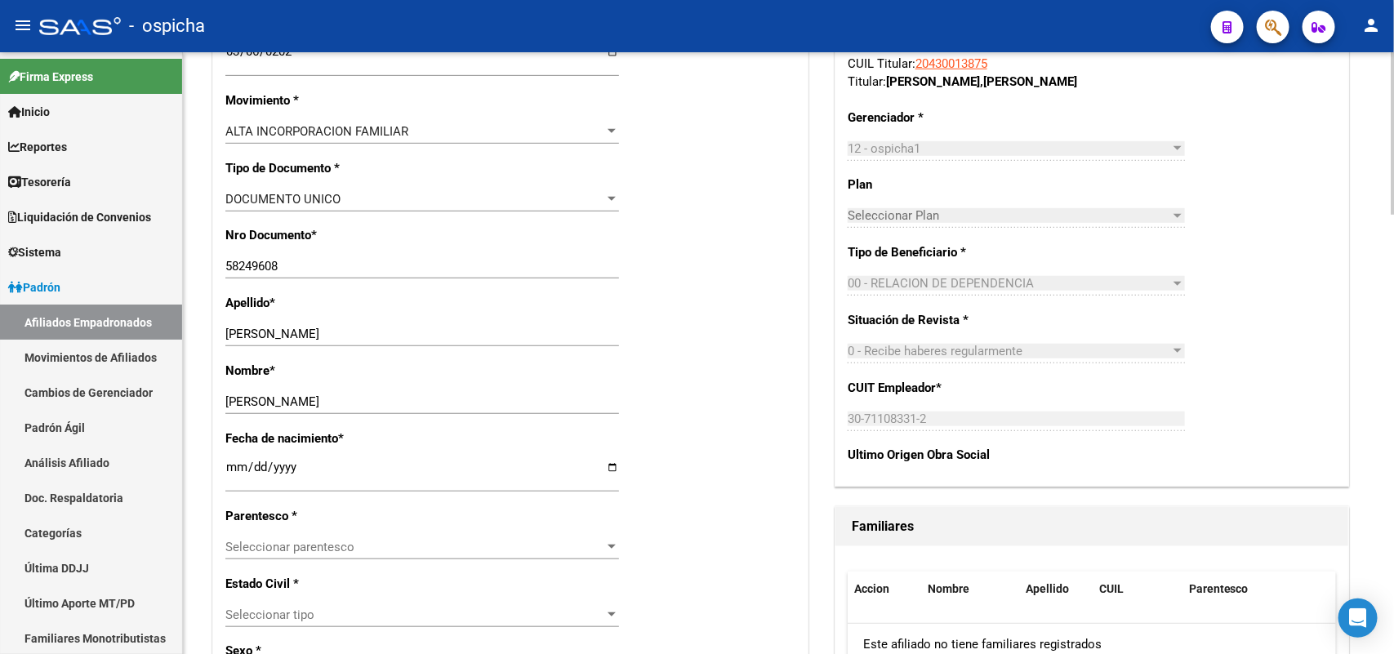
scroll to position [510, 0]
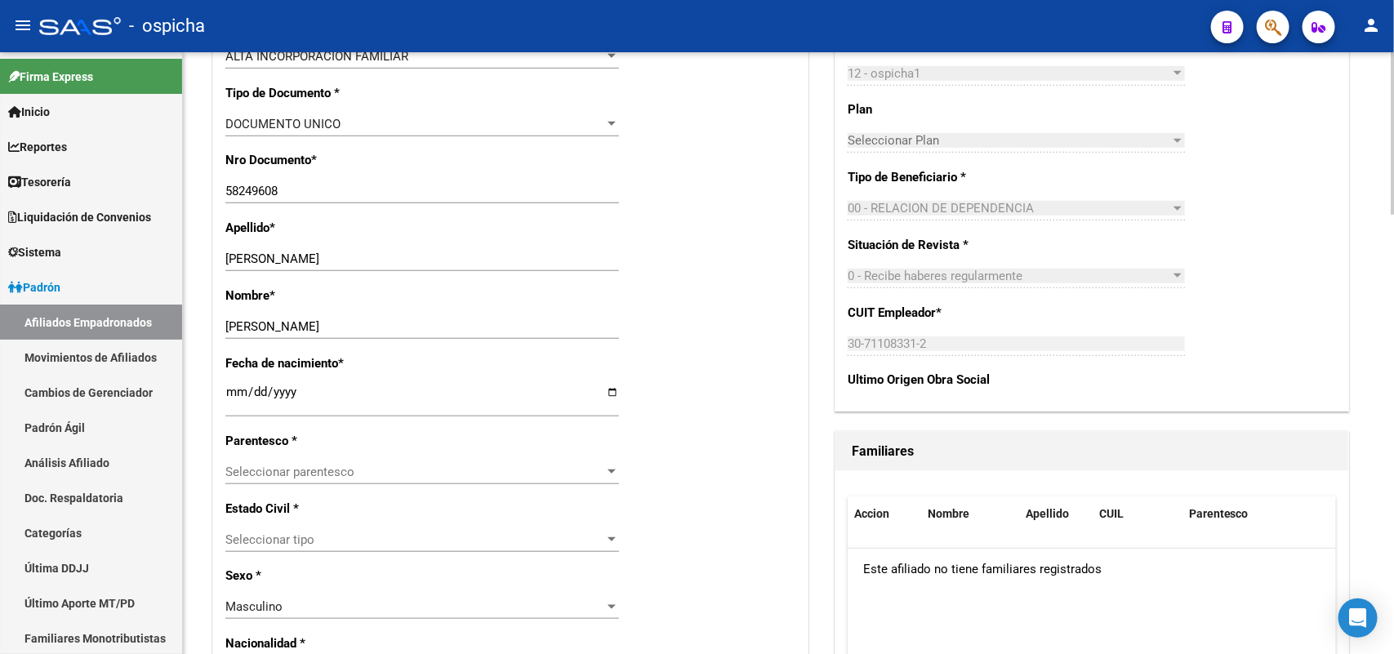
click at [304, 475] on span "Seleccionar parentesco" at bounding box center [414, 472] width 379 height 15
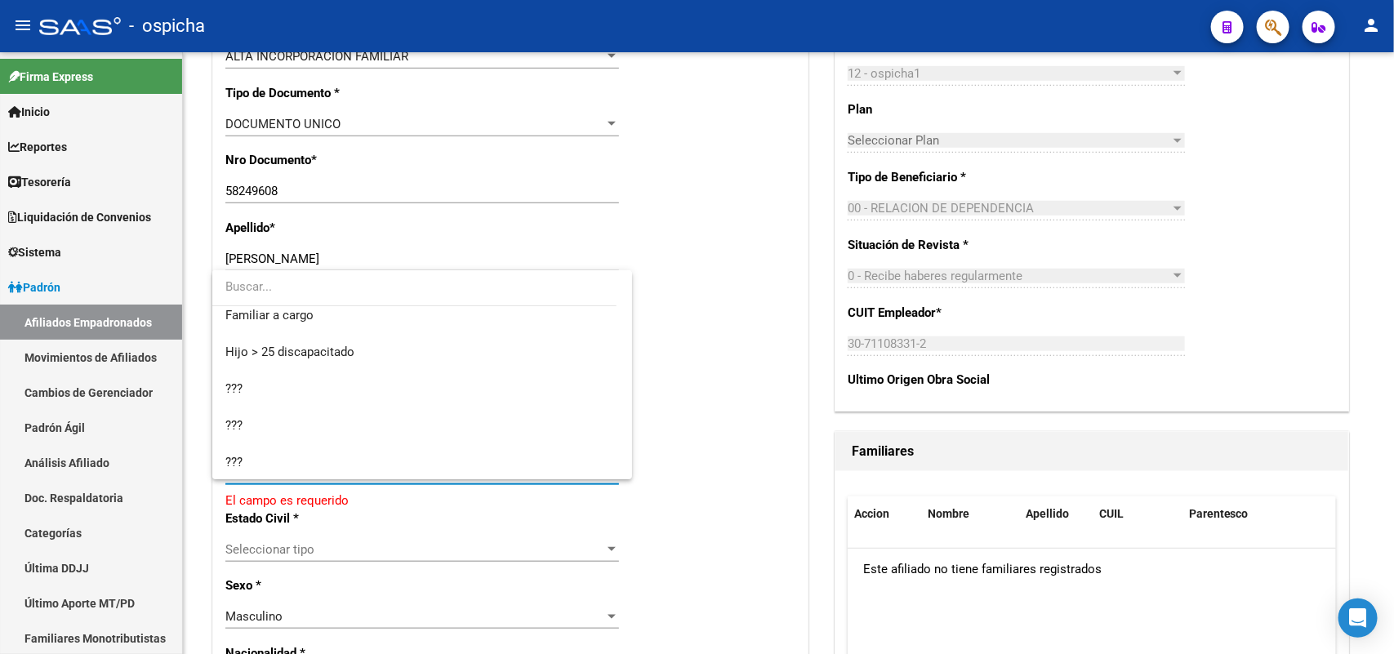
scroll to position [268, 0]
click at [340, 358] on span "Hijo > 25 discapacitado" at bounding box center [421, 351] width 393 height 37
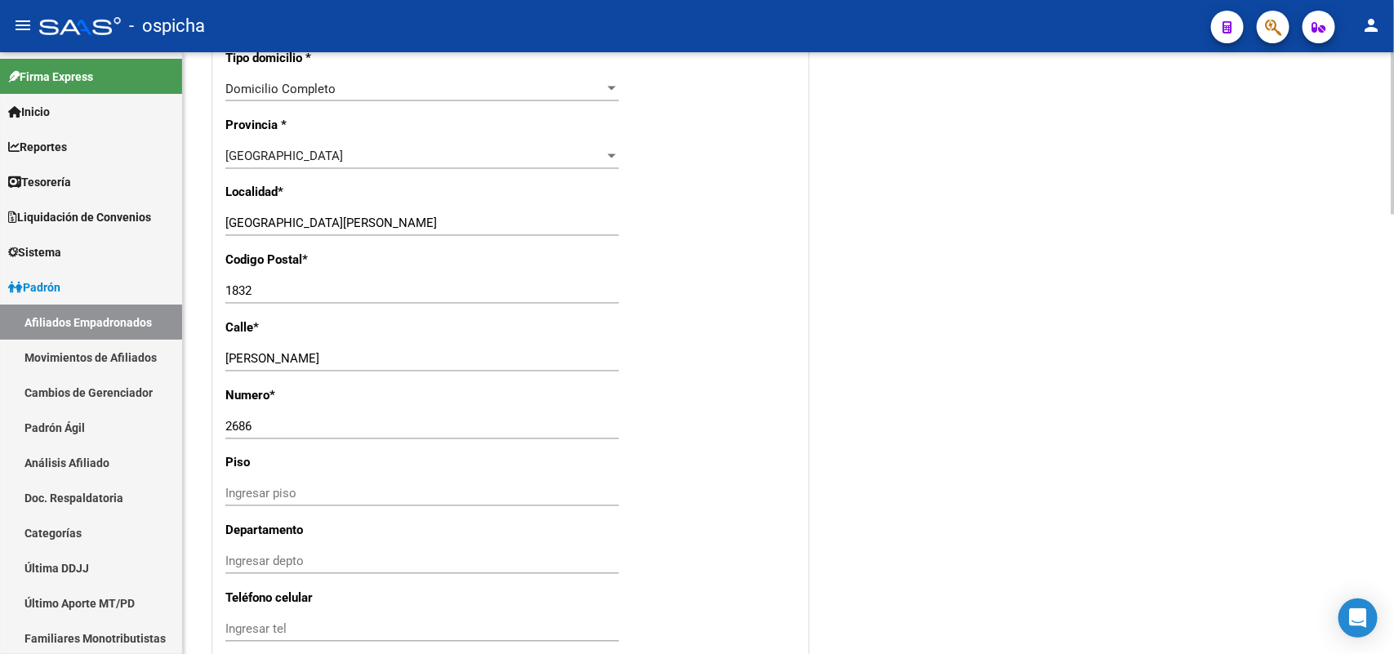
scroll to position [1429, 0]
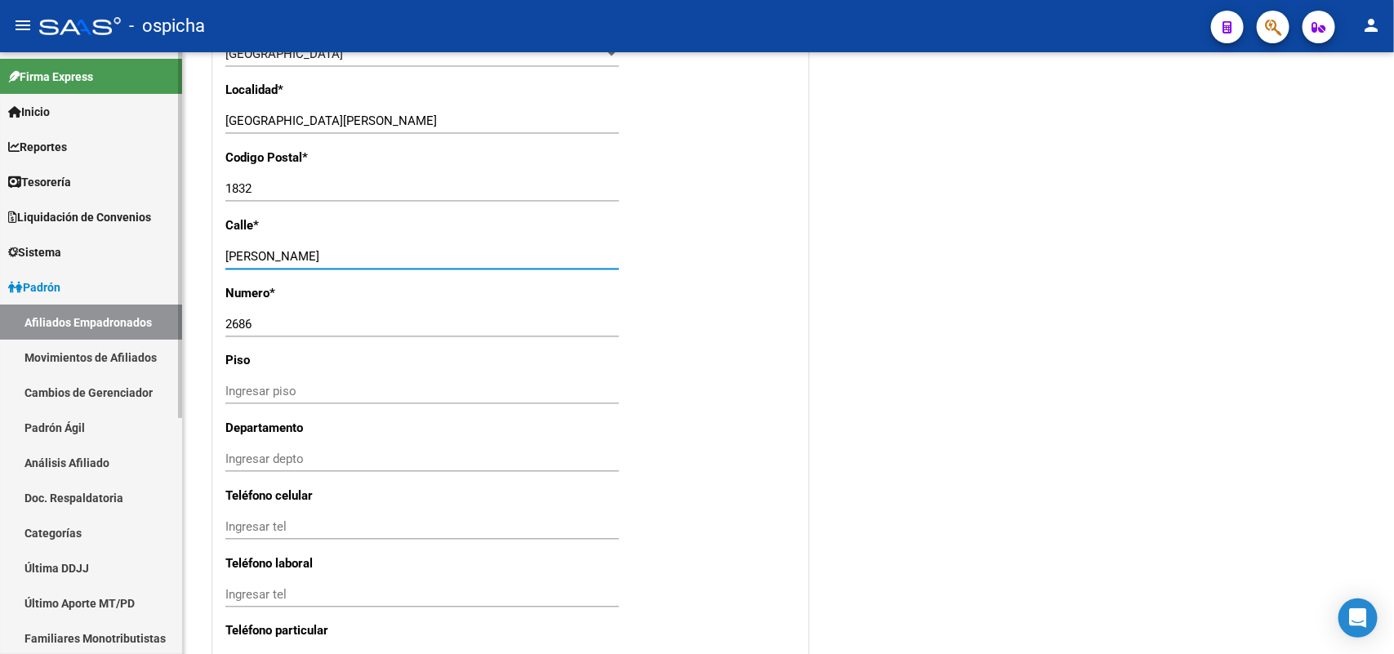
drag, startPoint x: 372, startPoint y: 252, endPoint x: 0, endPoint y: 245, distance: 371.7
click at [0, 245] on mat-sidenav-container "Firma Express Inicio Calendario SSS Instructivos Contacto OS Reportes Tablero d…" at bounding box center [697, 353] width 1394 height 602
type input "CALLE 13"
drag, startPoint x: 149, startPoint y: 313, endPoint x: 0, endPoint y: 313, distance: 148.7
click at [0, 313] on mat-sidenav-container "Firma Express Inicio Calendario SSS Instructivos Contacto OS Reportes Tablero d…" at bounding box center [697, 353] width 1394 height 602
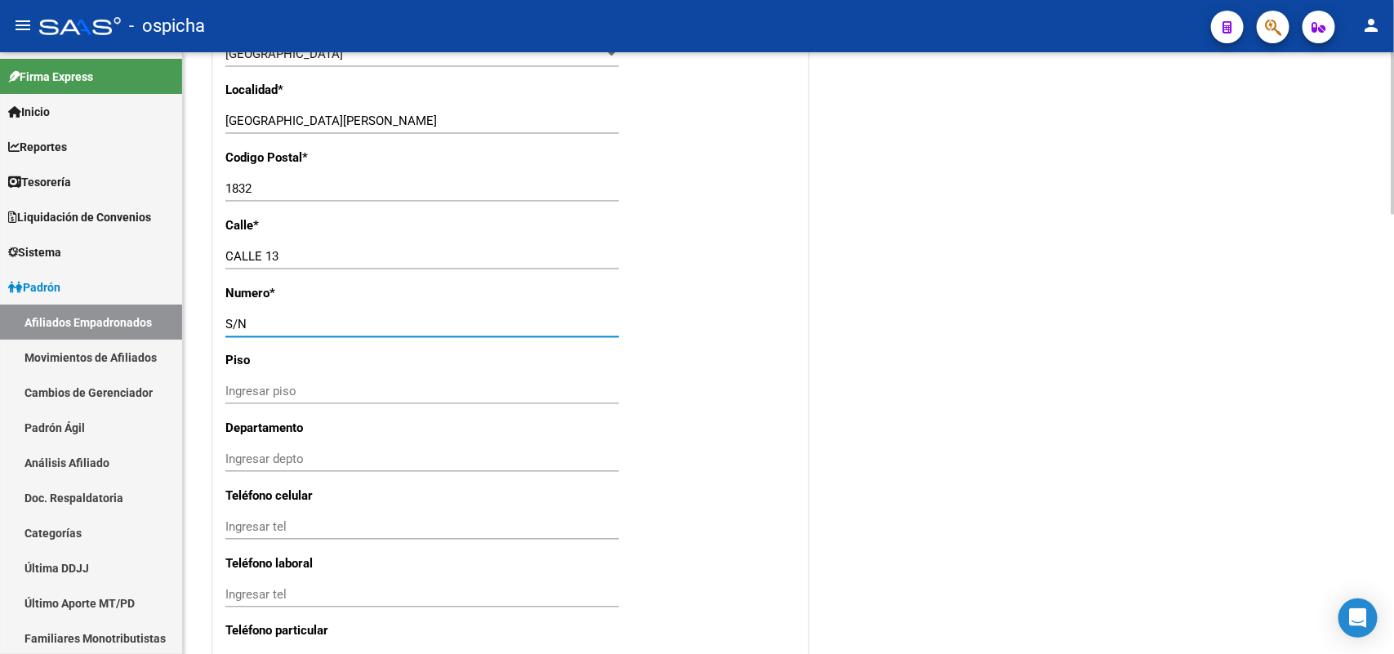
type input "S/N"
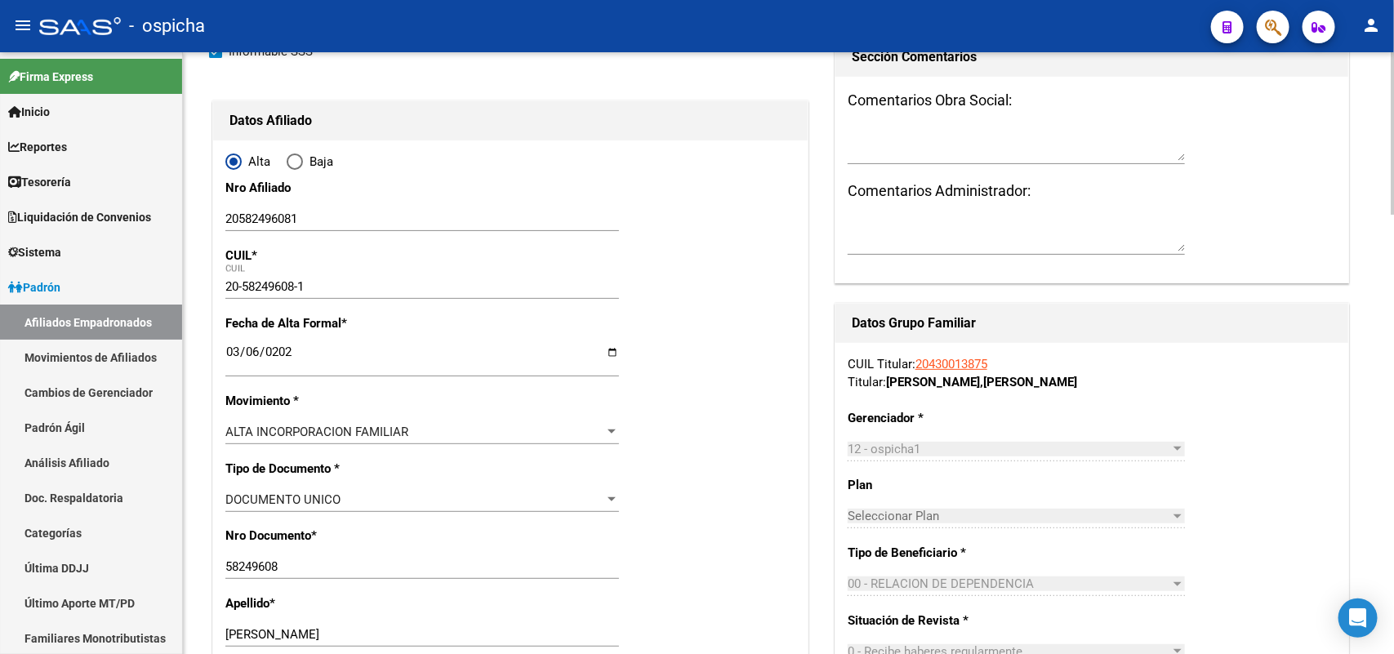
scroll to position [0, 0]
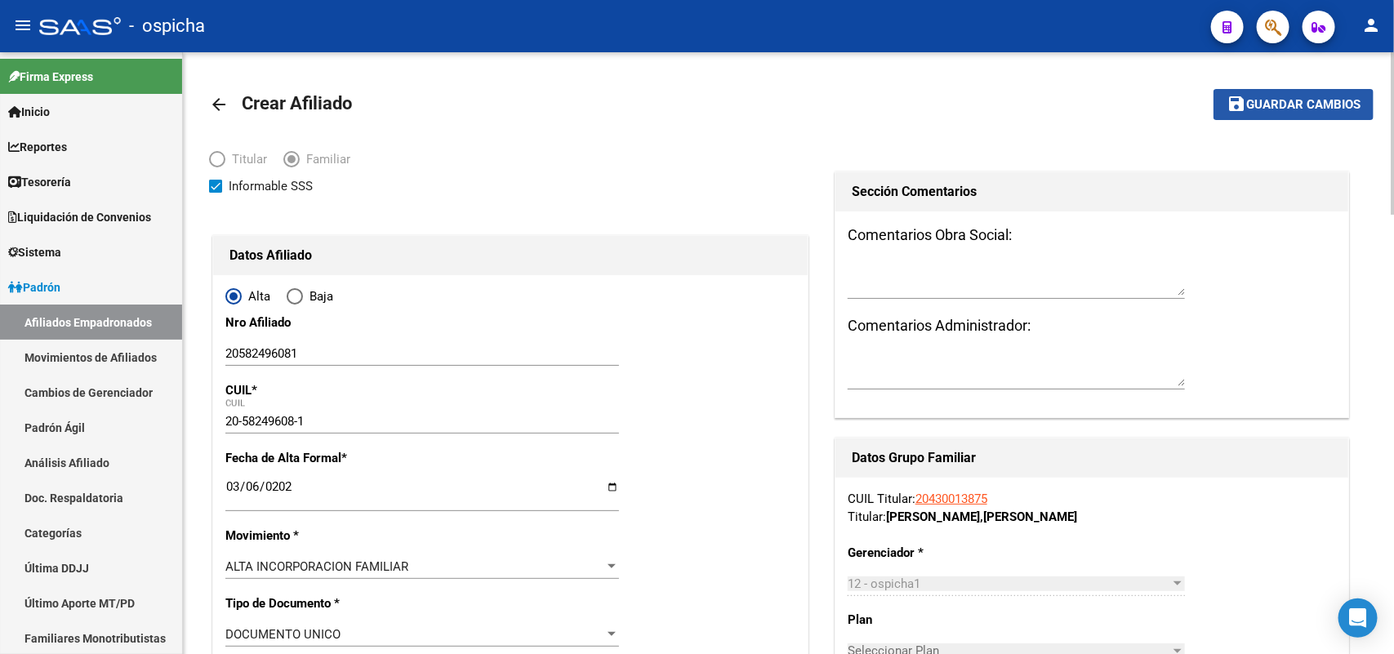
click at [1259, 108] on span "Guardar cambios" at bounding box center [1303, 105] width 114 height 15
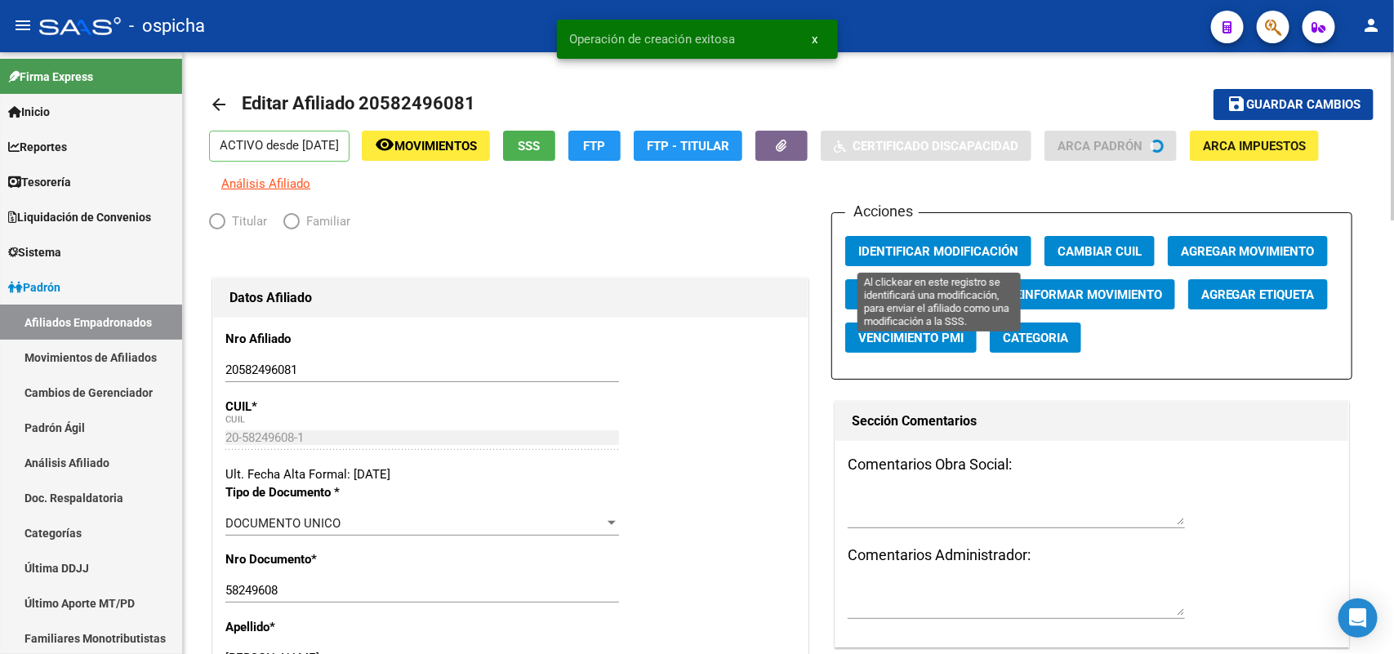
radio input "true"
type input "30-71108331-2"
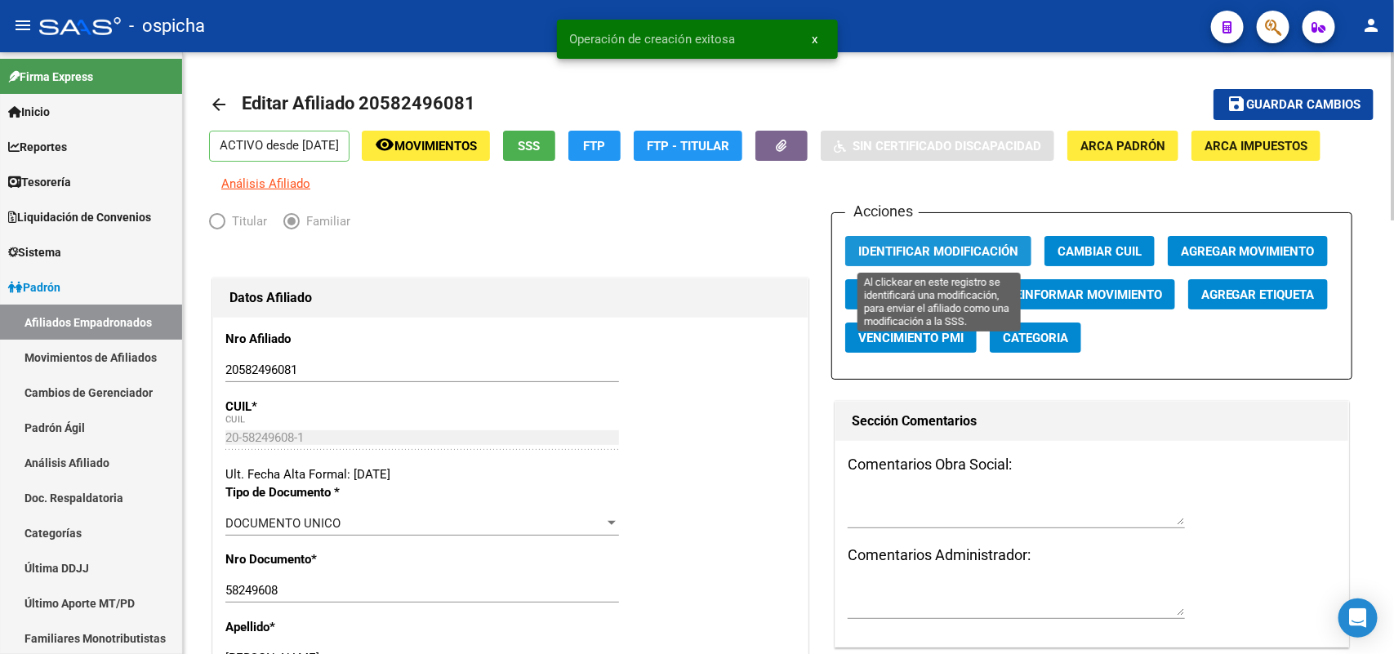
click at [956, 252] on span "Identificar Modificación" at bounding box center [938, 251] width 160 height 15
